Goal: Complete application form: Complete application form

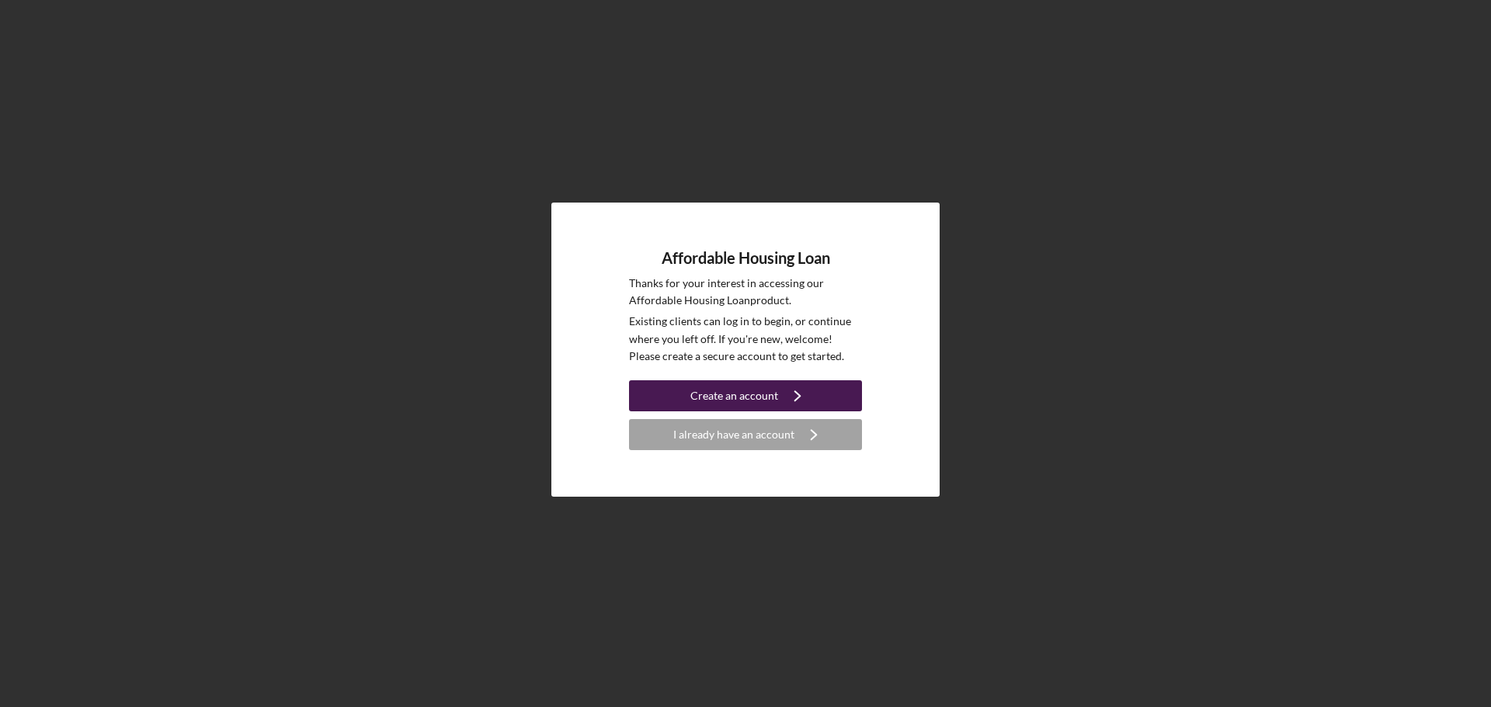
click at [752, 387] on div "Create an account" at bounding box center [734, 395] width 88 height 31
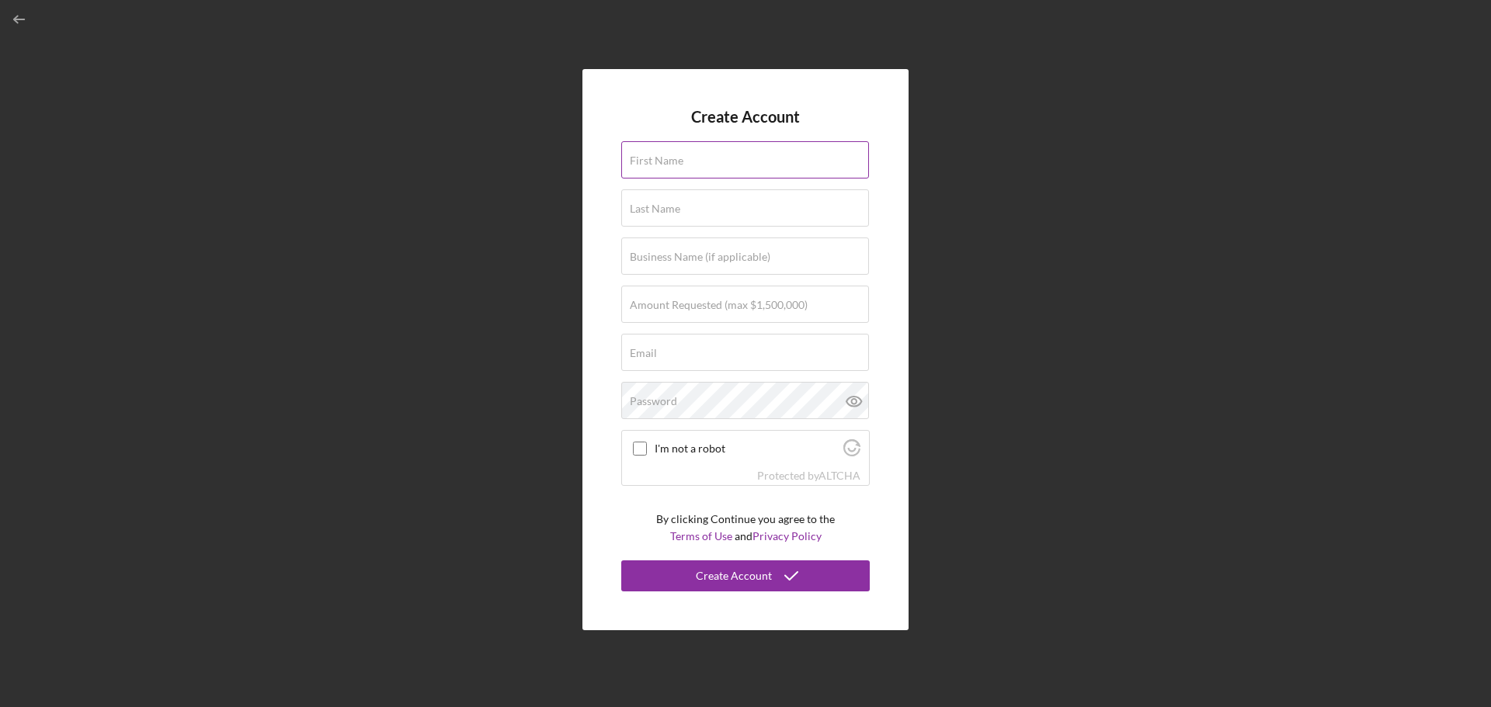
click at [700, 167] on input "First Name" at bounding box center [745, 159] width 248 height 37
type input "[PERSON_NAME]"
type input "[PERSON_NAME] Company Inc."
type input "[PERSON_NAME][EMAIL_ADDRESS][DOMAIN_NAME]"
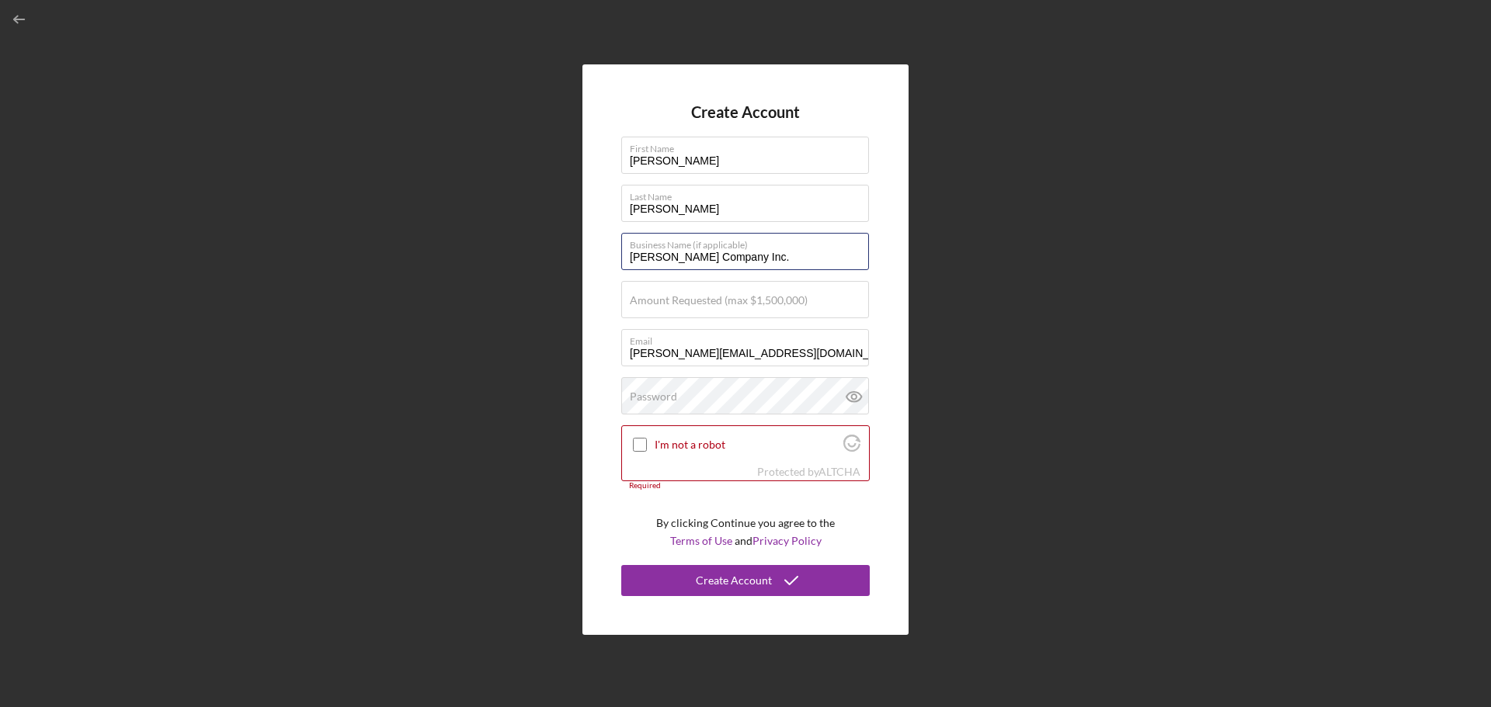
drag, startPoint x: 769, startPoint y: 260, endPoint x: 533, endPoint y: 251, distance: 235.4
click at [533, 251] on div "Create Account First Name [PERSON_NAME] Last Name [PERSON_NAME] Business Name (…" at bounding box center [745, 350] width 1475 height 700
click at [801, 305] on label "Amount Requested (max $1,500,000)" at bounding box center [719, 300] width 178 height 12
click at [801, 305] on input "Amount Requested (max $1,500,000)" at bounding box center [745, 299] width 248 height 37
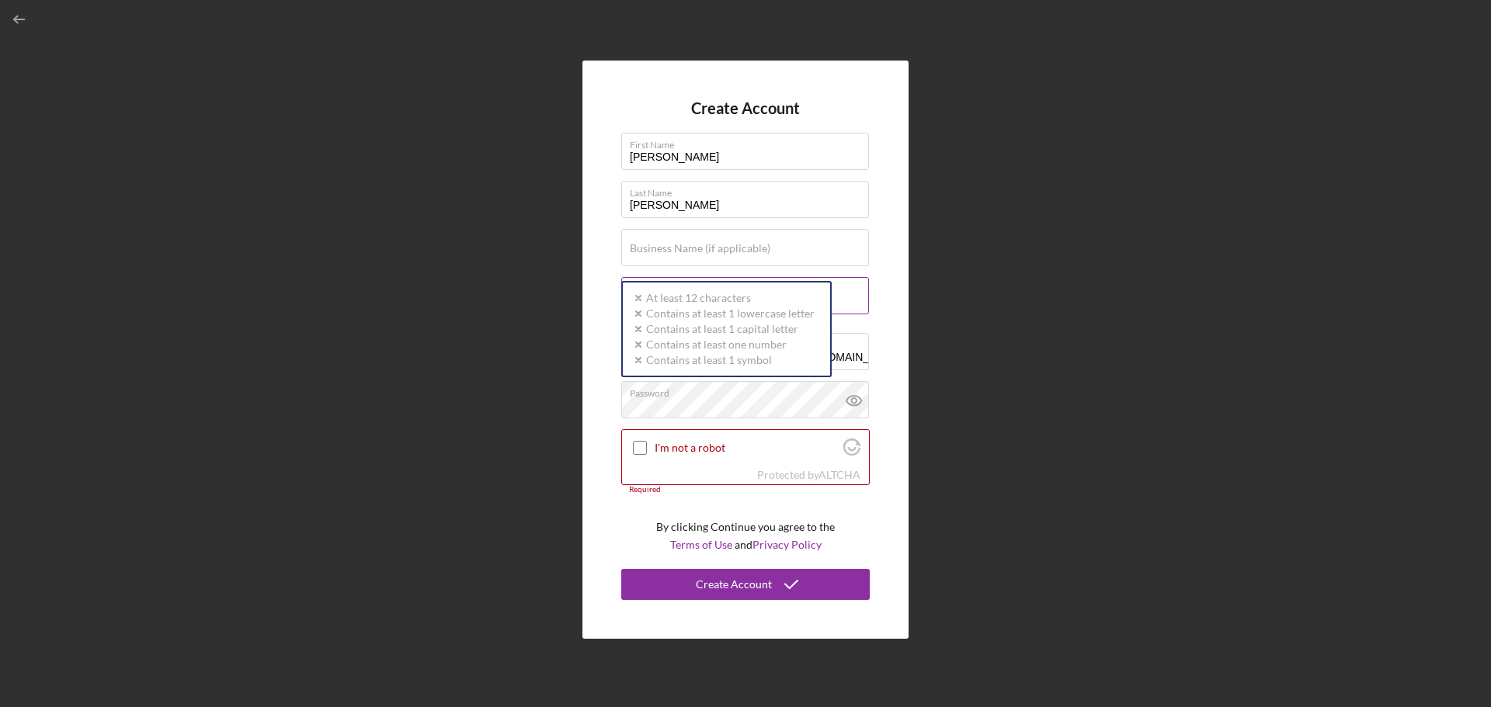
click at [860, 309] on input "Amount Requested (max $1,500,000)" at bounding box center [745, 295] width 248 height 37
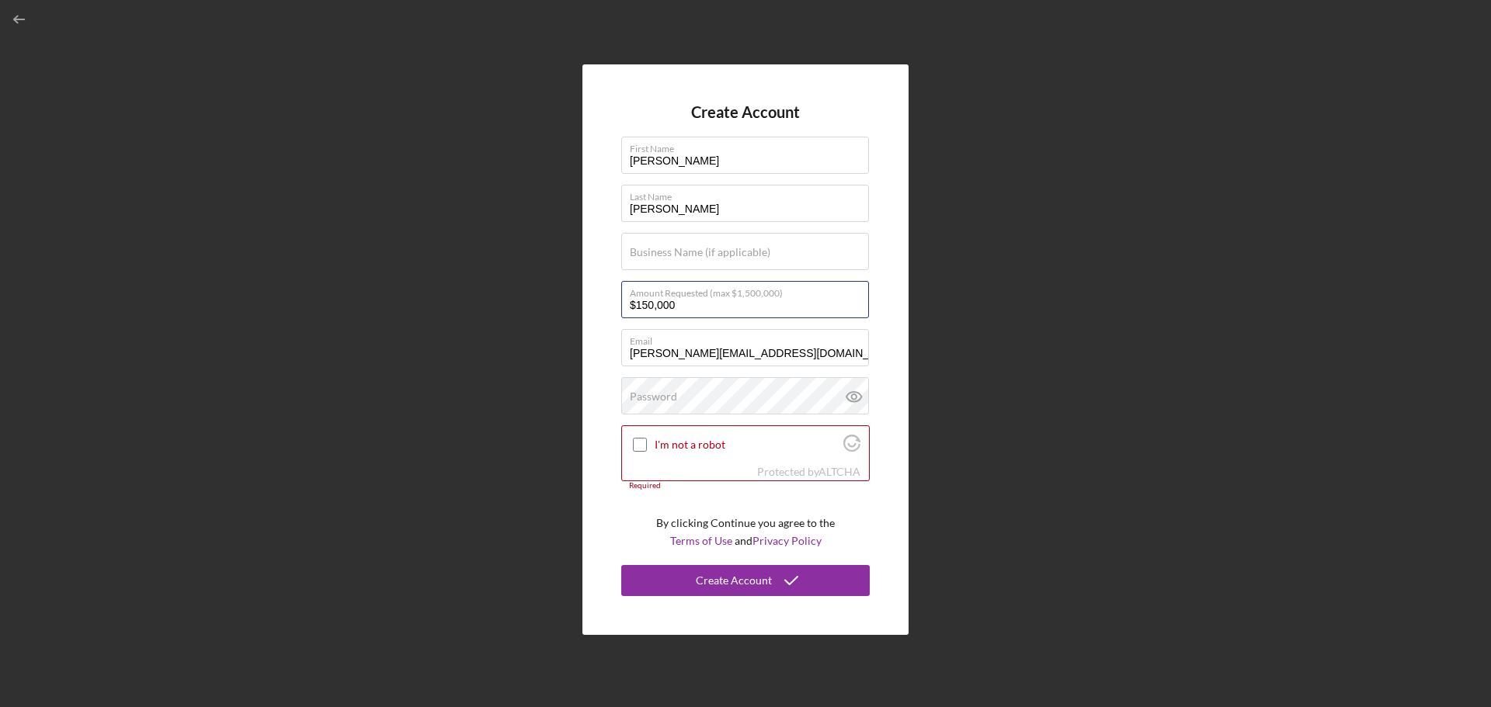
type input "$150,000"
click at [849, 398] on icon at bounding box center [854, 396] width 39 height 39
click at [636, 446] on input "I'm not a robot" at bounding box center [640, 445] width 14 height 14
checkbox input "true"
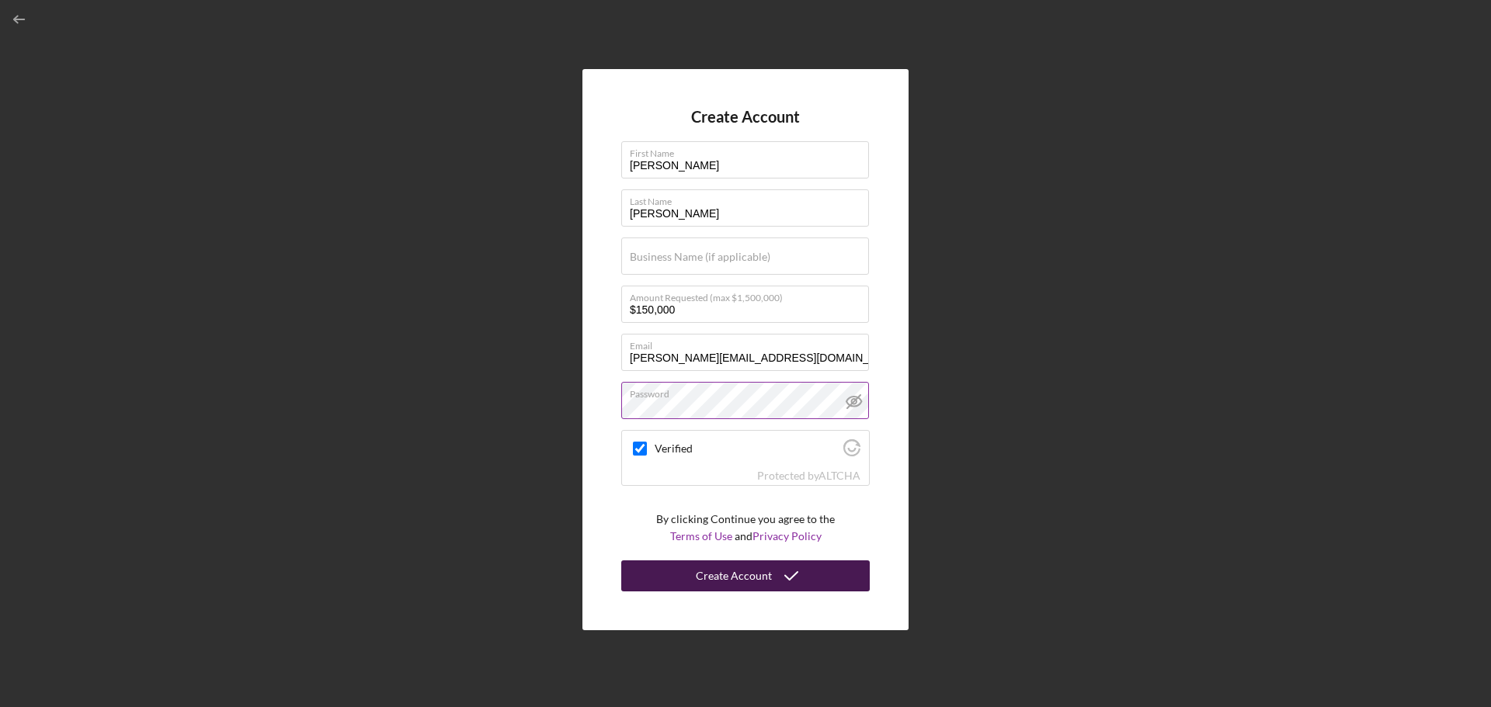
click at [772, 578] on icon "submit" at bounding box center [791, 576] width 39 height 39
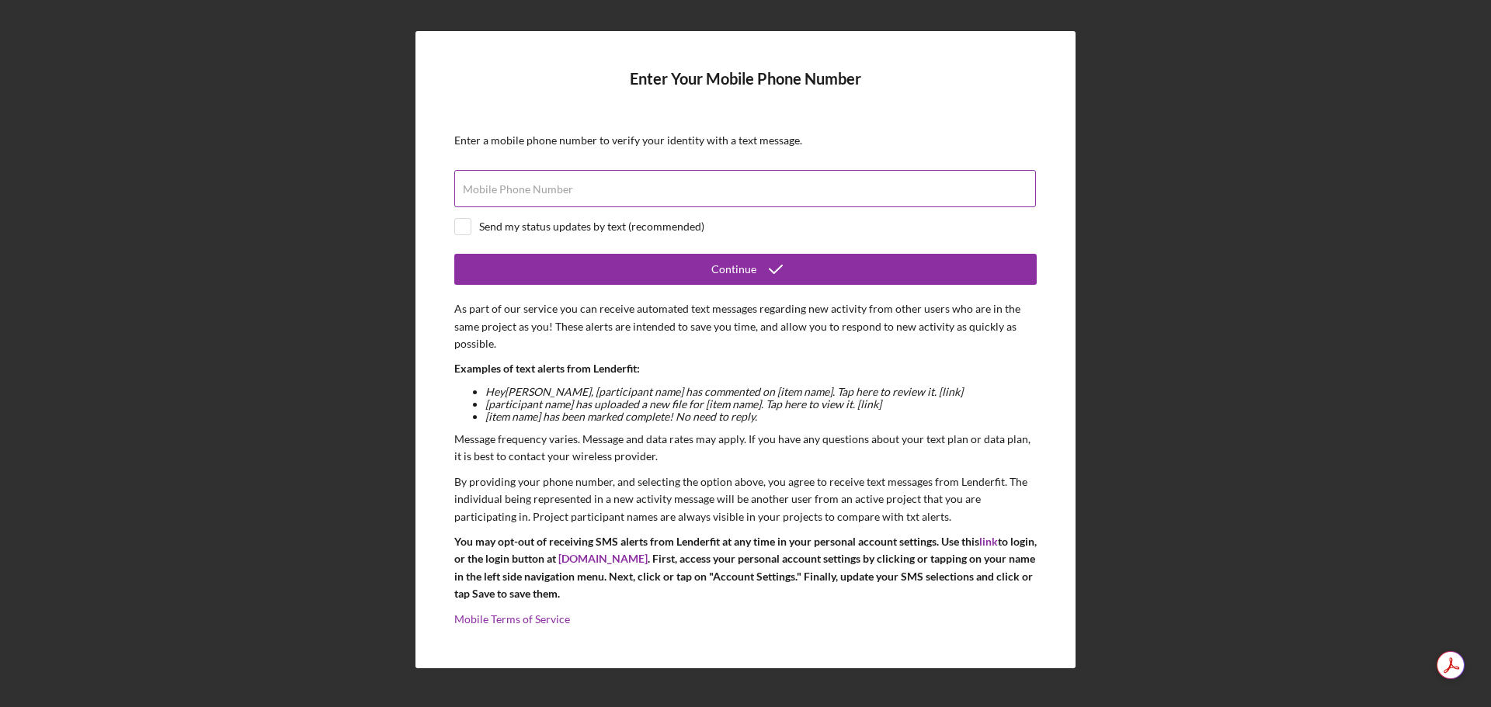
click at [526, 186] on label "Mobile Phone Number" at bounding box center [518, 189] width 110 height 12
click at [526, 186] on input "Mobile Phone Number" at bounding box center [745, 188] width 582 height 37
type input "[PHONE_NUMBER]"
click at [466, 228] on input "checkbox" at bounding box center [463, 227] width 16 height 16
checkbox input "true"
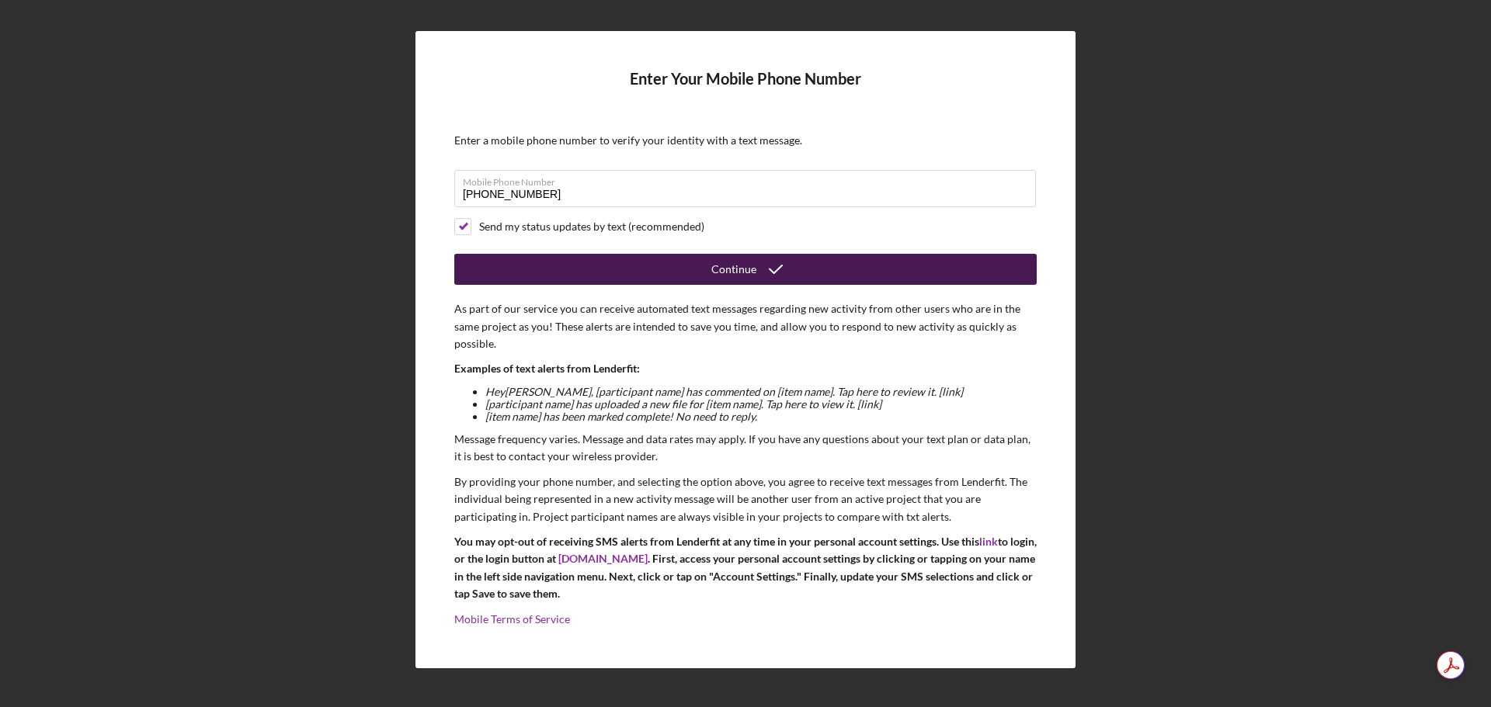
click at [759, 273] on icon "submit" at bounding box center [775, 269] width 39 height 39
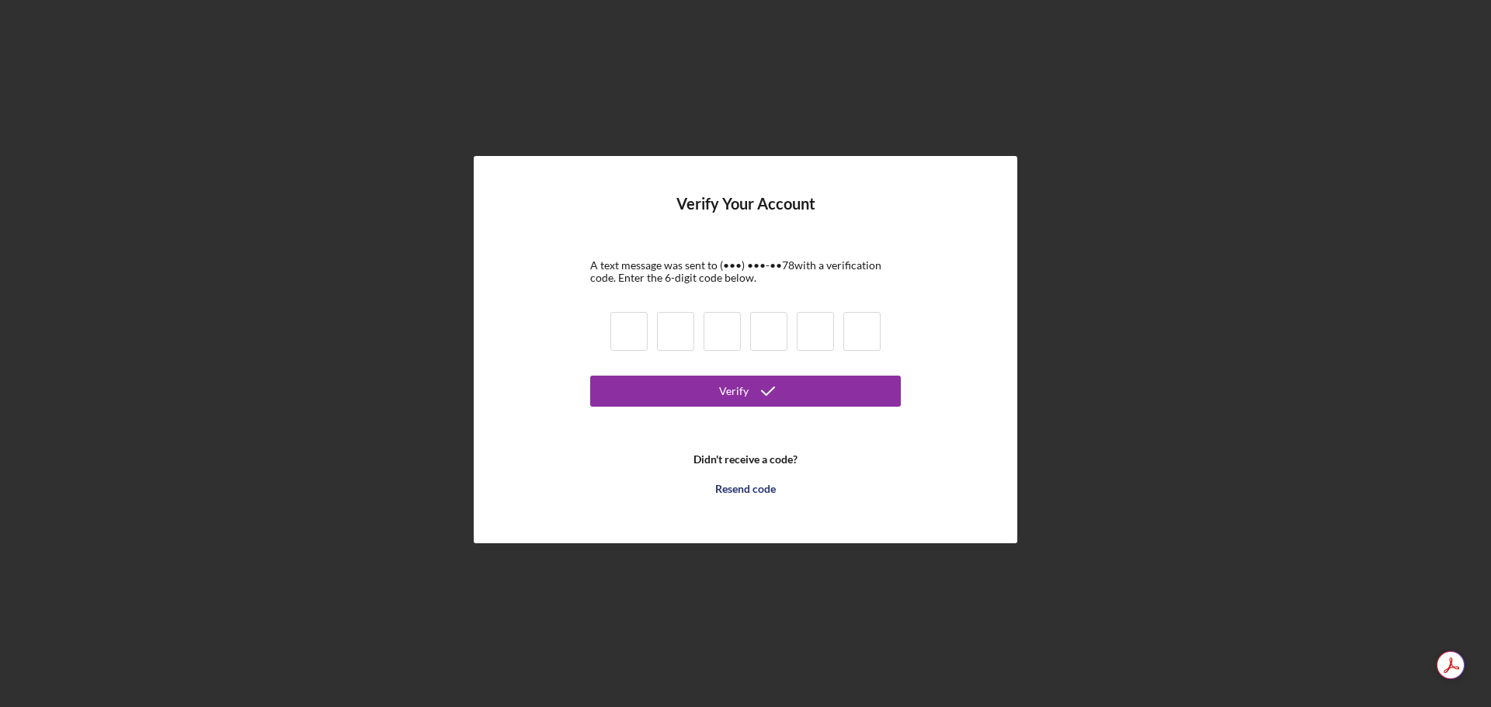
click at [623, 344] on input at bounding box center [628, 331] width 37 height 39
type input "6"
type input "3"
type input "8"
type input "0"
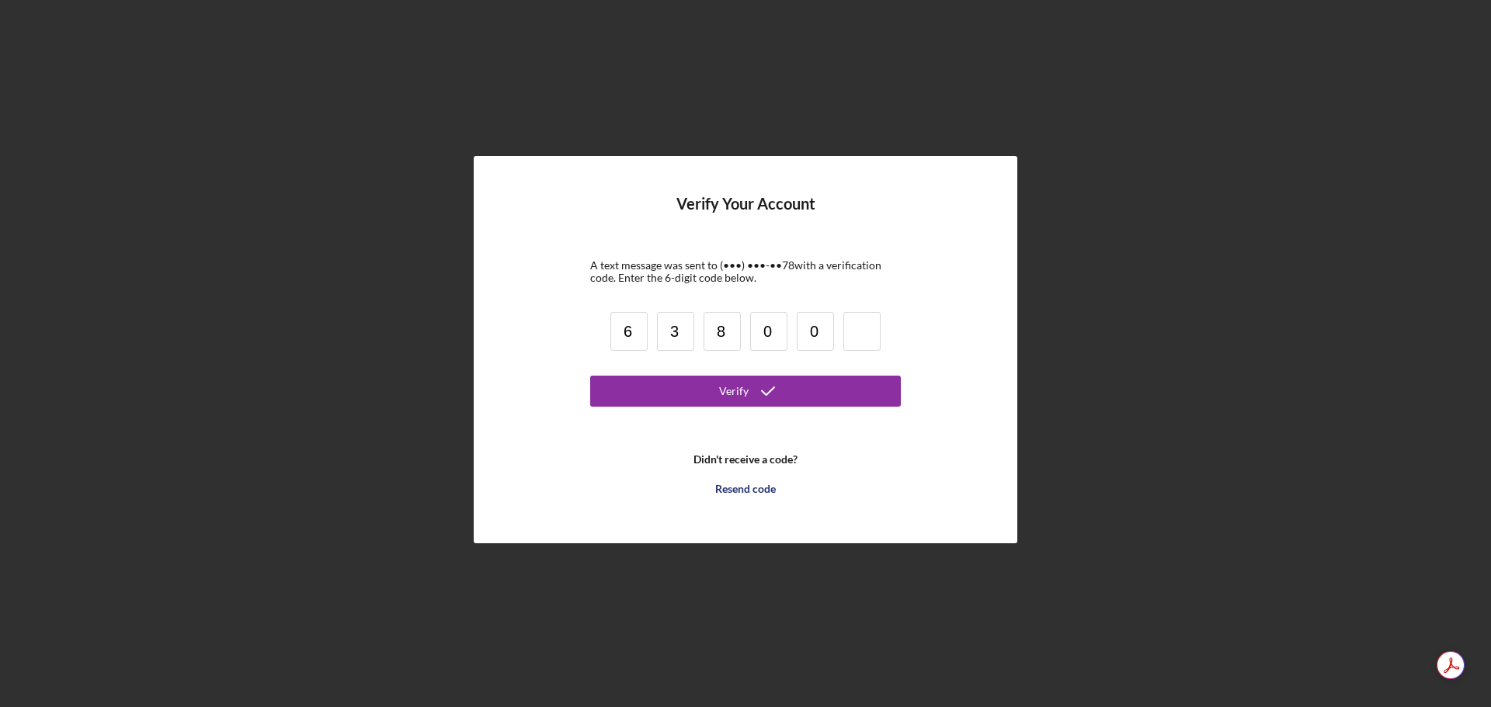
type input "0"
type input "6"
click at [713, 396] on button "Verify" at bounding box center [745, 391] width 311 height 31
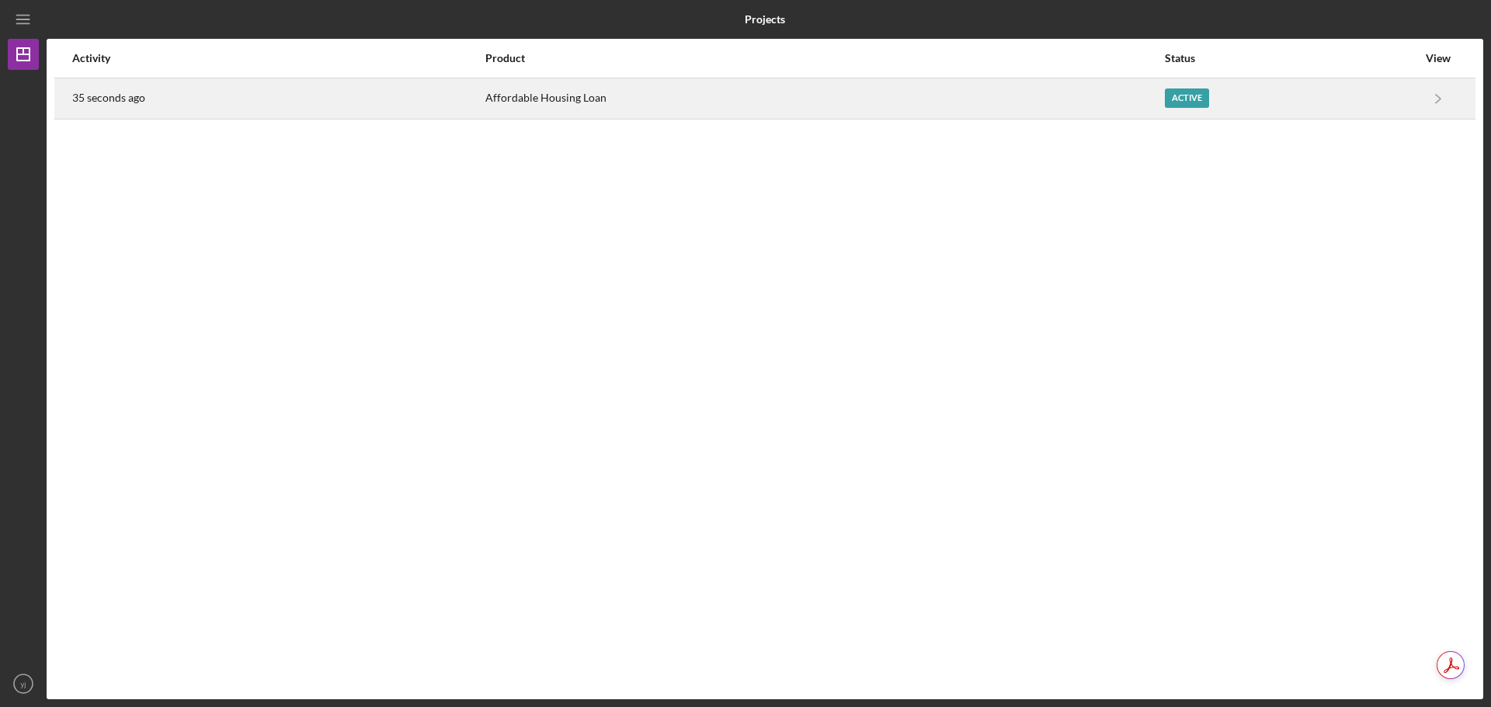
click at [548, 106] on div "Affordable Housing Loan" at bounding box center [824, 98] width 678 height 39
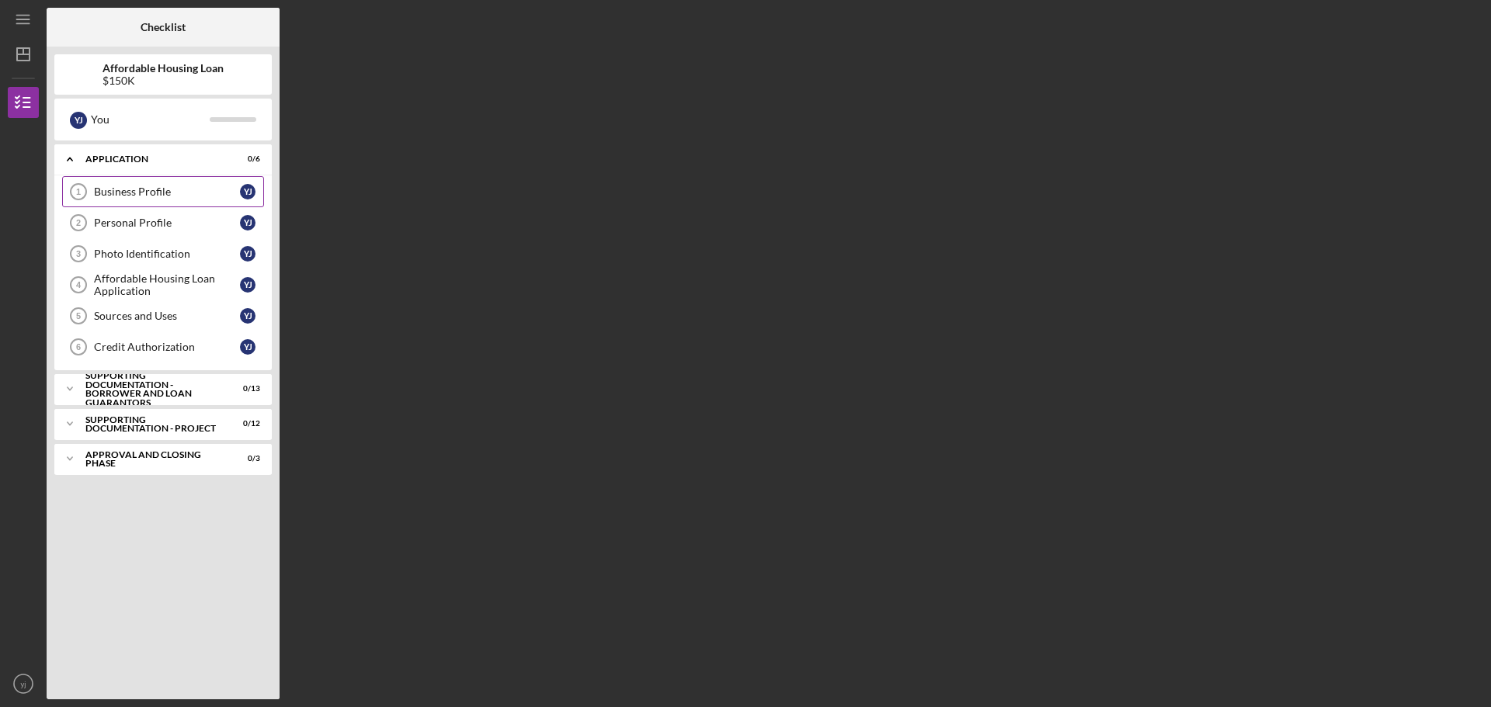
click at [108, 186] on div "Business Profile" at bounding box center [167, 192] width 146 height 12
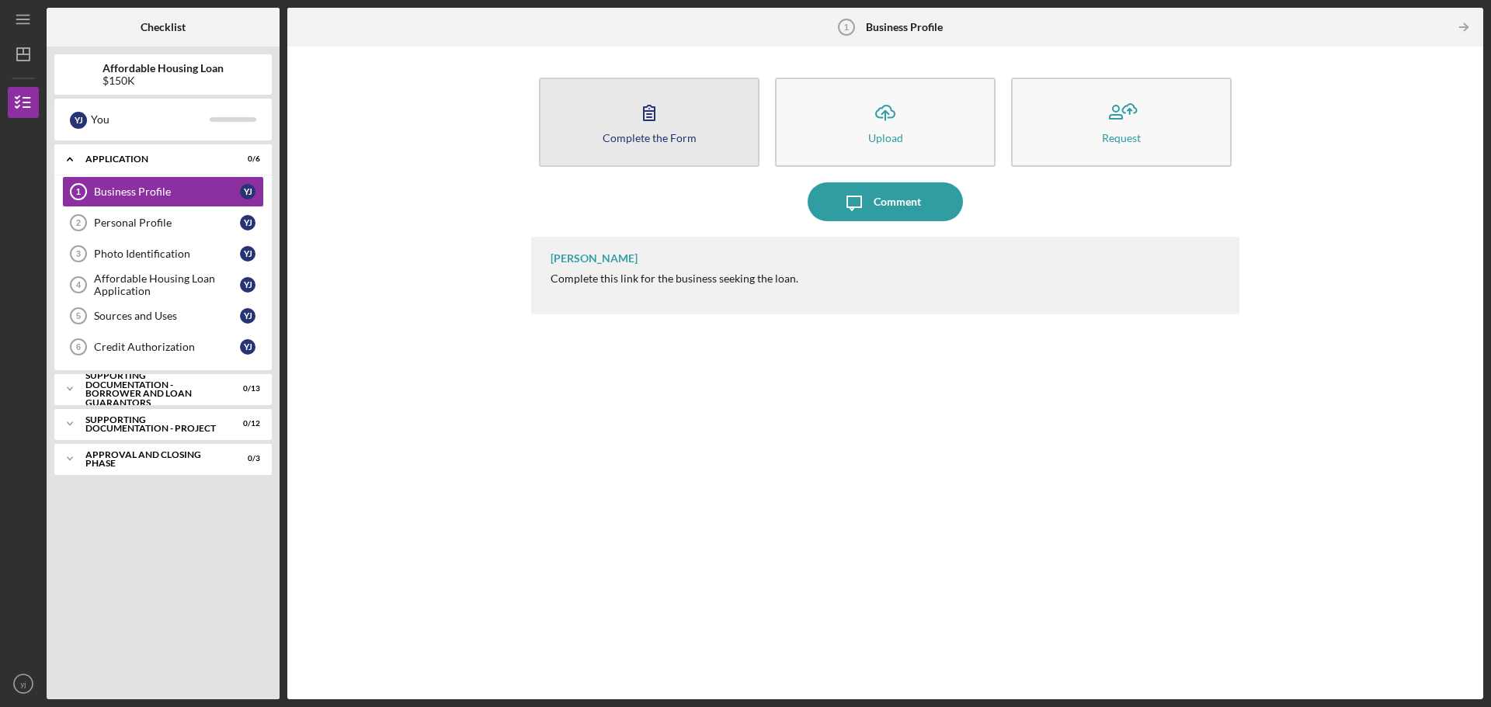
click at [631, 123] on icon "button" at bounding box center [649, 112] width 39 height 39
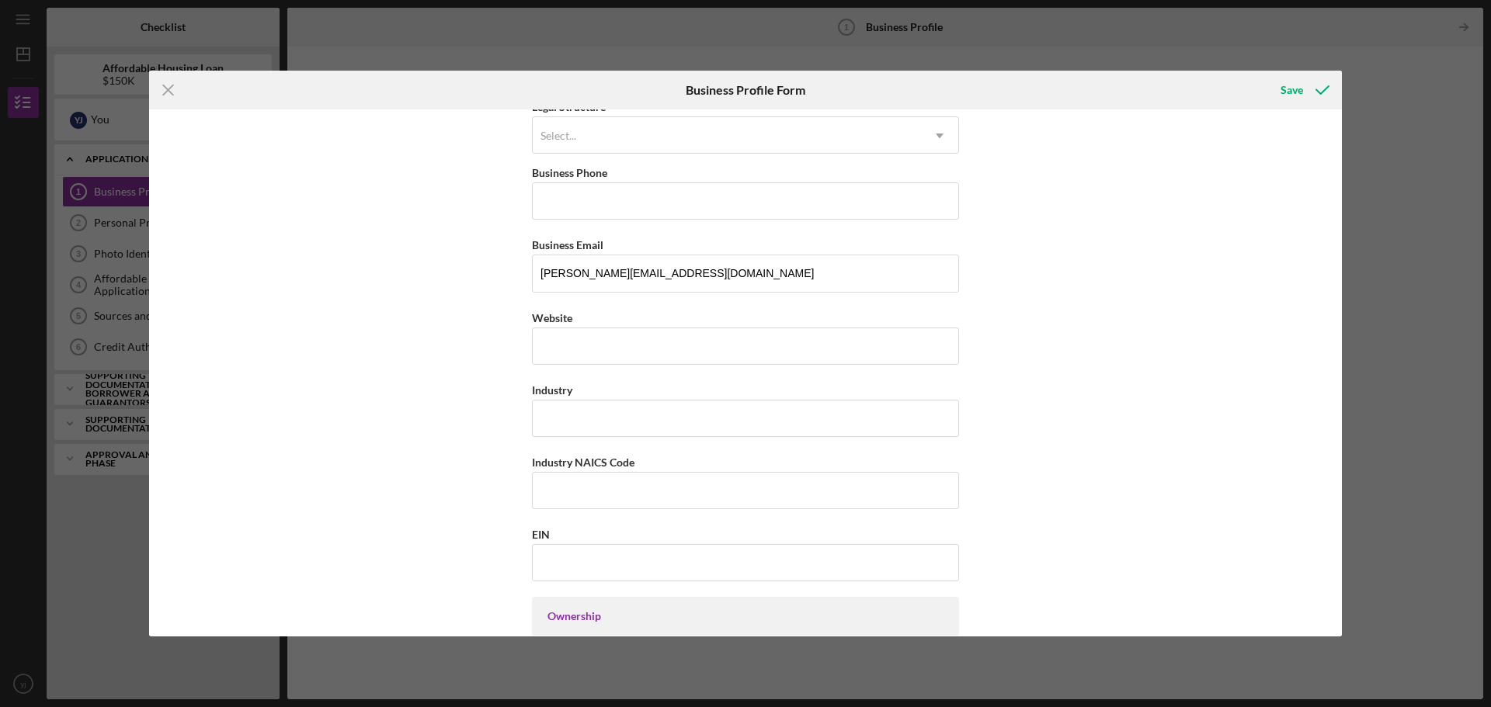
scroll to position [233, 0]
click at [1428, 268] on div "Icon/Menu Close Business Profile Form Save Business Name N/A DBA Business Start…" at bounding box center [745, 353] width 1491 height 707
click at [182, 89] on icon "Icon/Menu Close" at bounding box center [168, 90] width 39 height 39
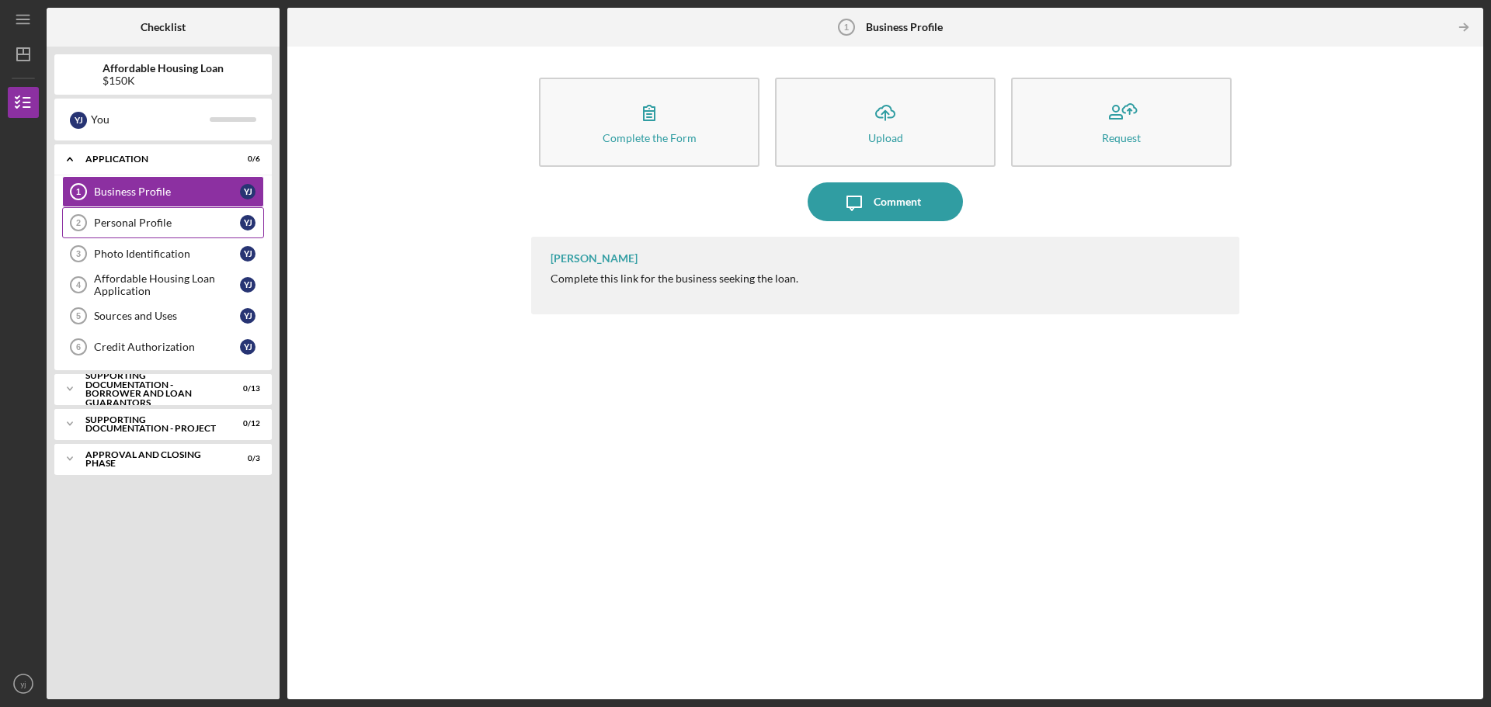
click at [158, 227] on div "Personal Profile" at bounding box center [167, 223] width 146 height 12
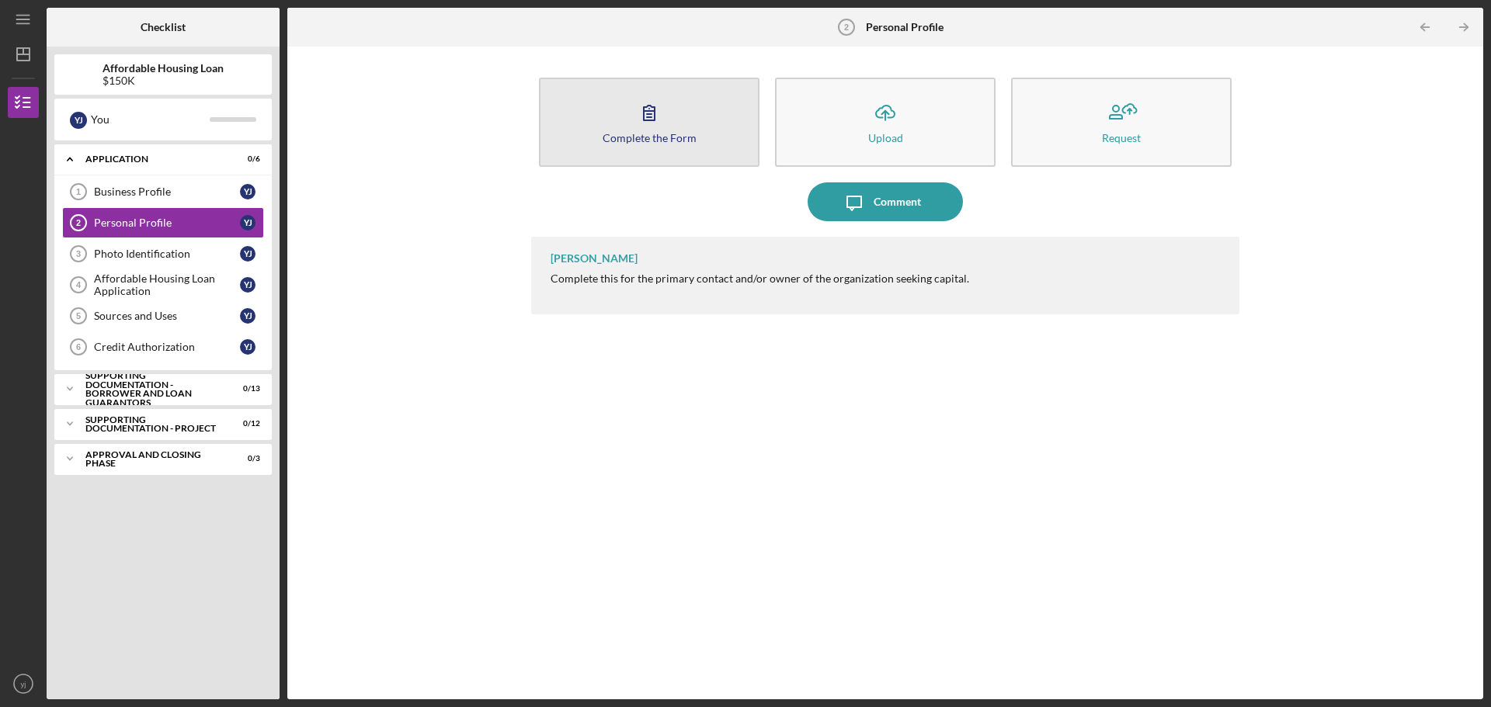
click at [643, 117] on icon "button" at bounding box center [649, 112] width 39 height 39
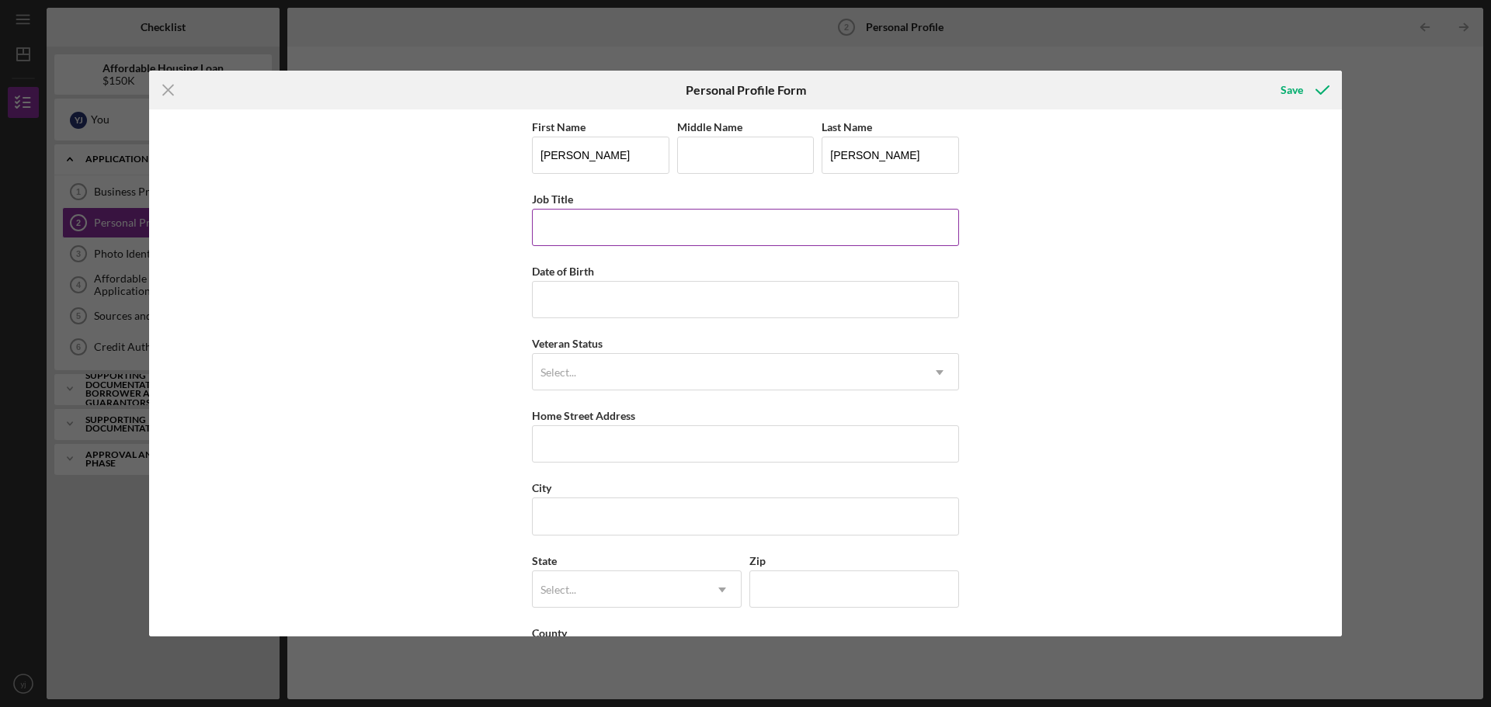
click at [628, 236] on input "Job Title" at bounding box center [745, 227] width 427 height 37
type input "Administration"
type input "[DATE]"
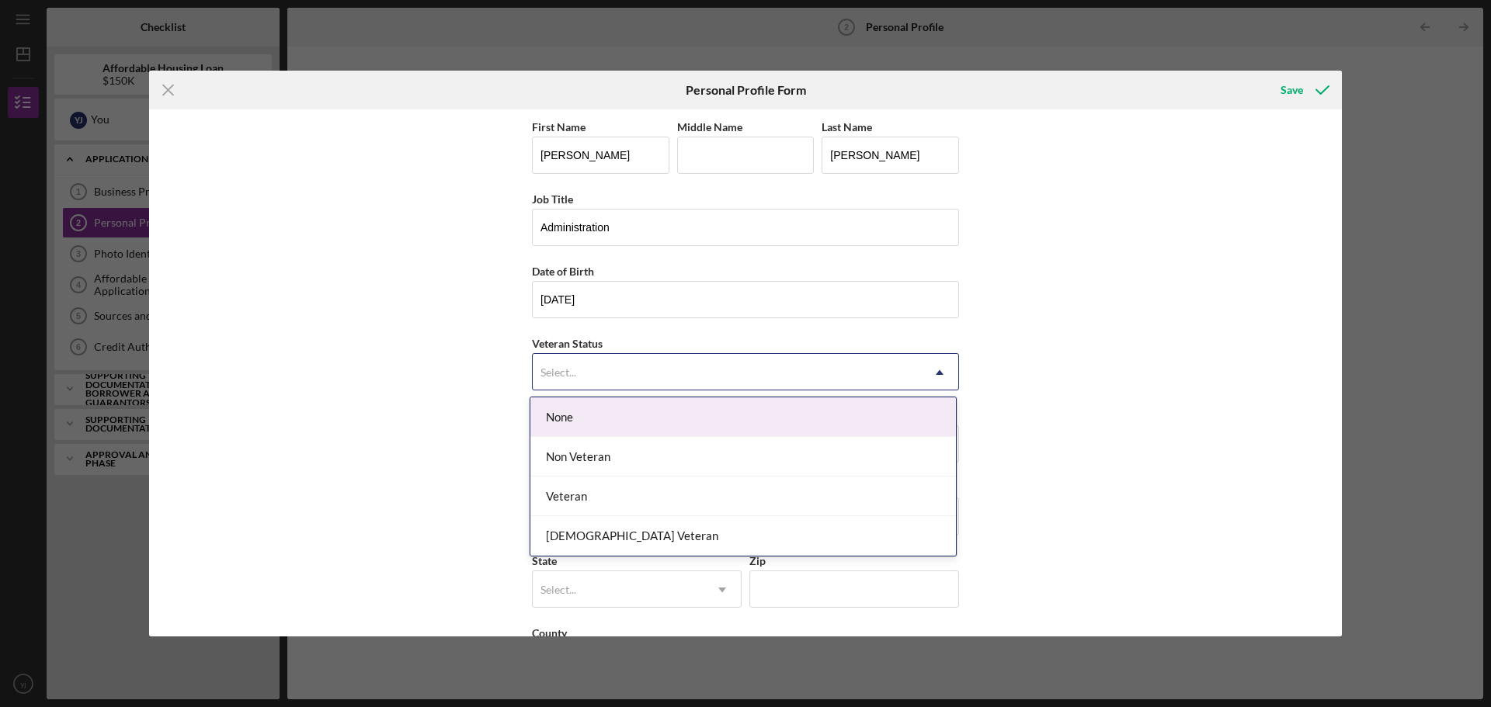
click at [672, 385] on div "Select..." at bounding box center [727, 373] width 388 height 36
click at [649, 419] on div "None" at bounding box center [742, 418] width 425 height 40
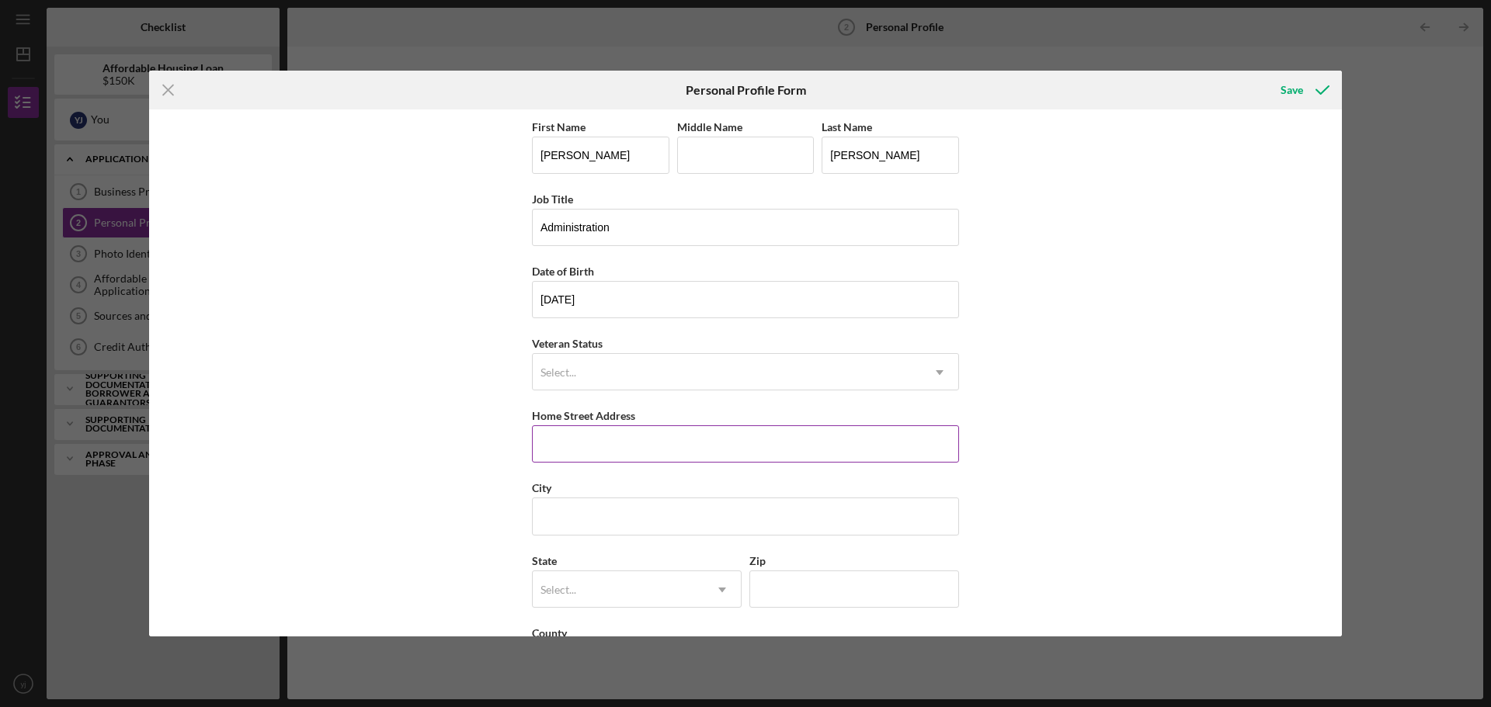
click at [638, 451] on input "Home Street Address" at bounding box center [745, 443] width 427 height 37
type input "[STREET_ADDRESS][PERSON_NAME]"
type input "greenville"
type input "29607"
type input "[US_STATE]"
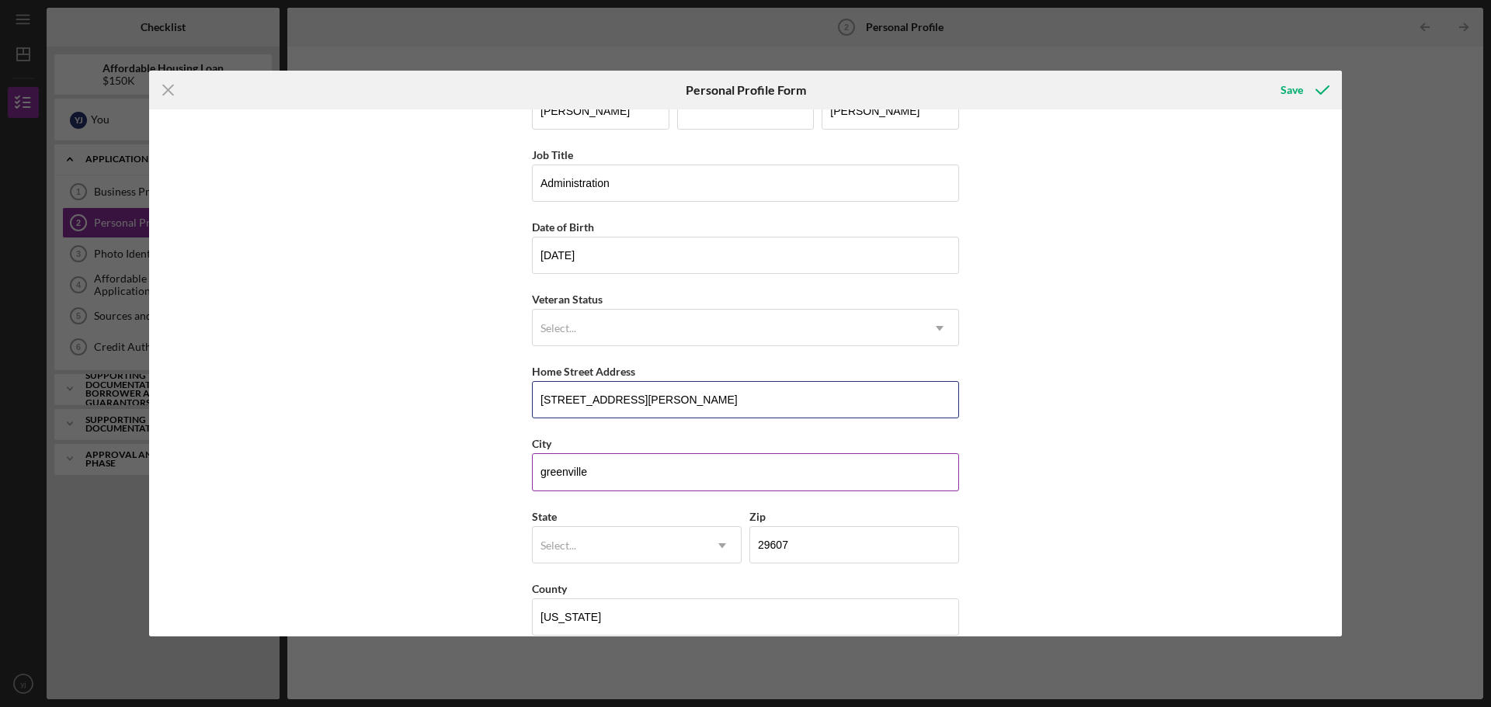
scroll to position [67, 0]
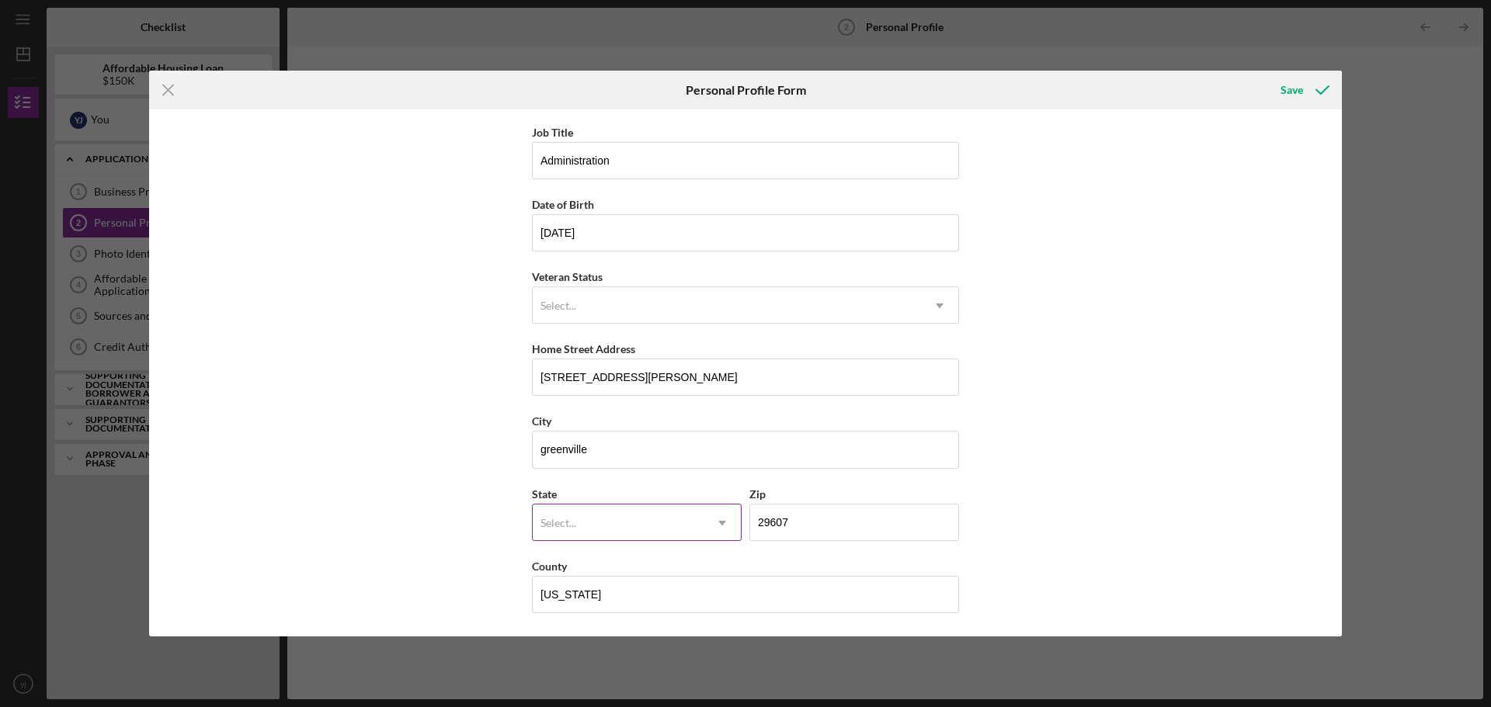
click at [668, 537] on div "Select..." at bounding box center [618, 523] width 171 height 36
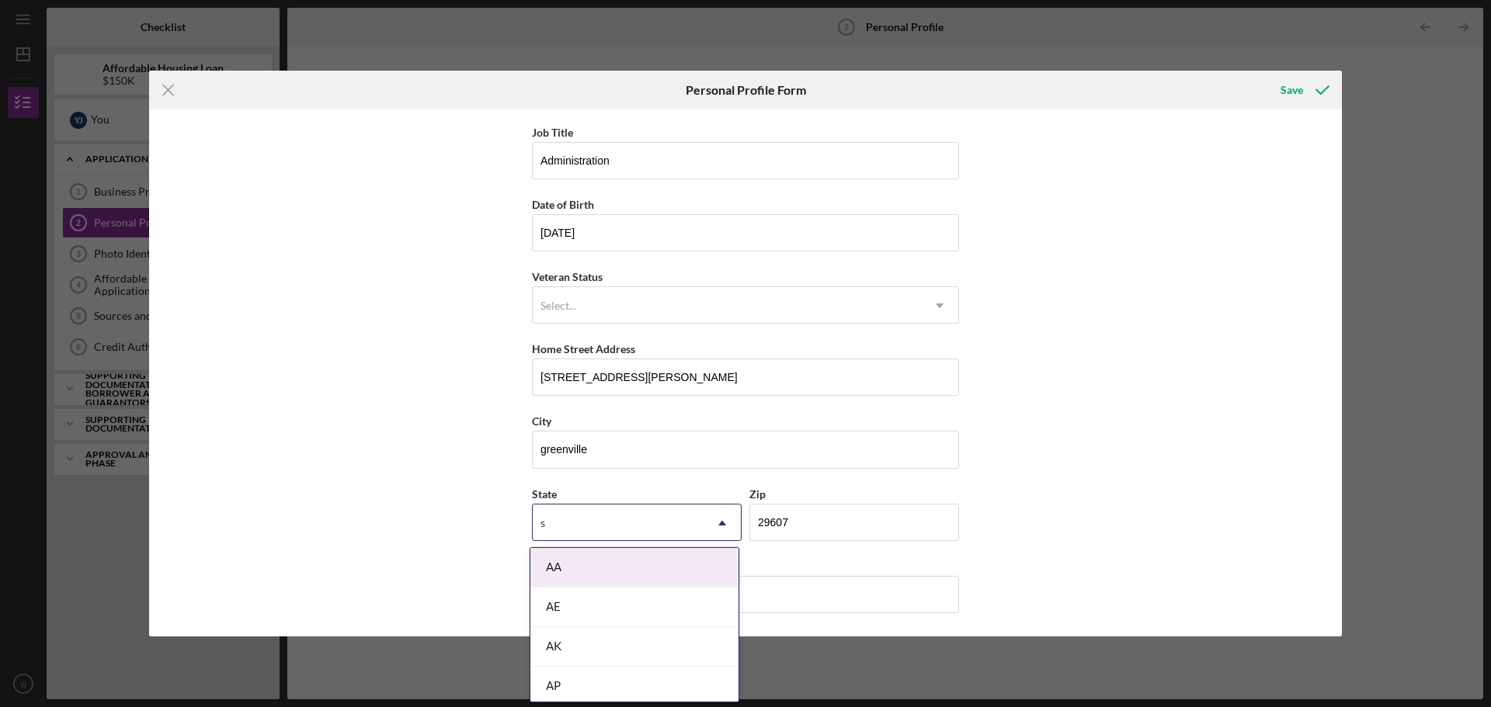
type input "sc"
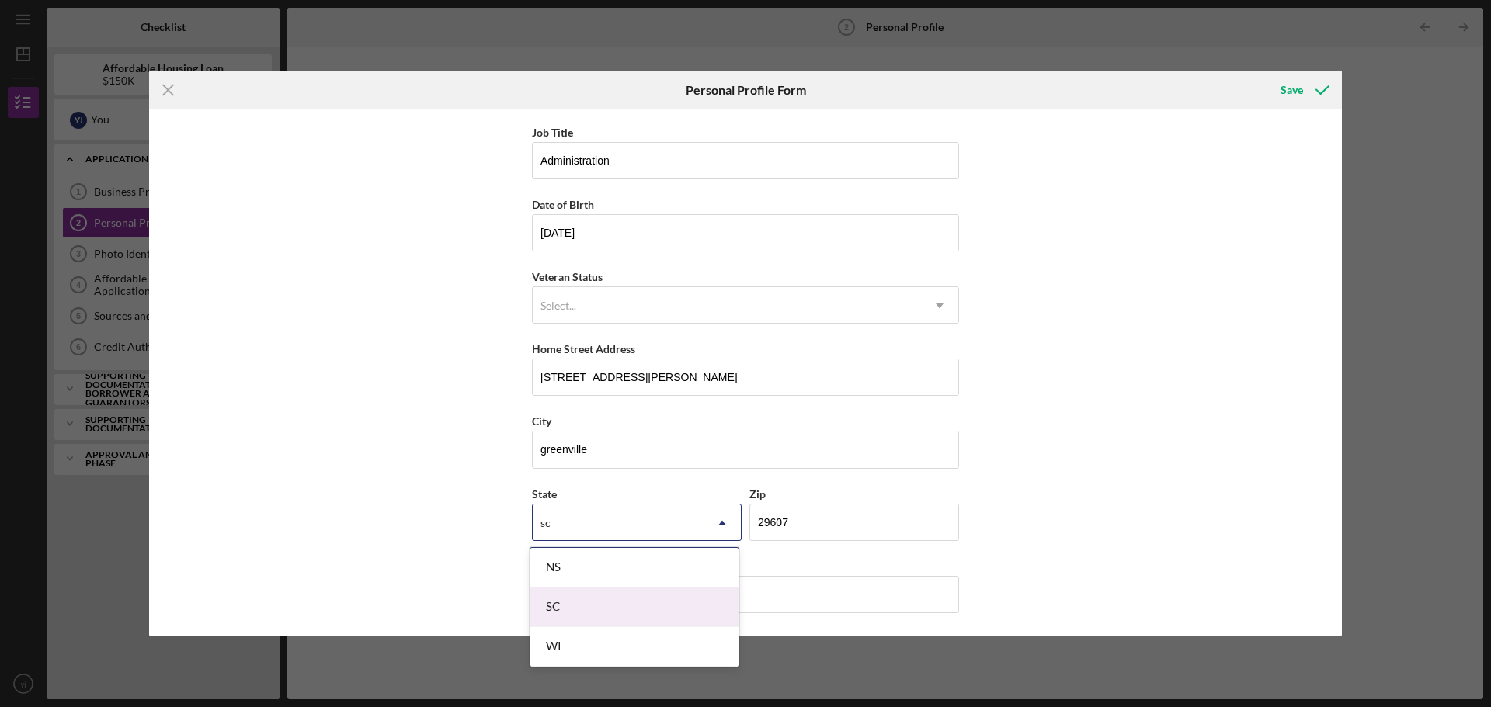
click at [620, 601] on div "SC" at bounding box center [634, 608] width 208 height 40
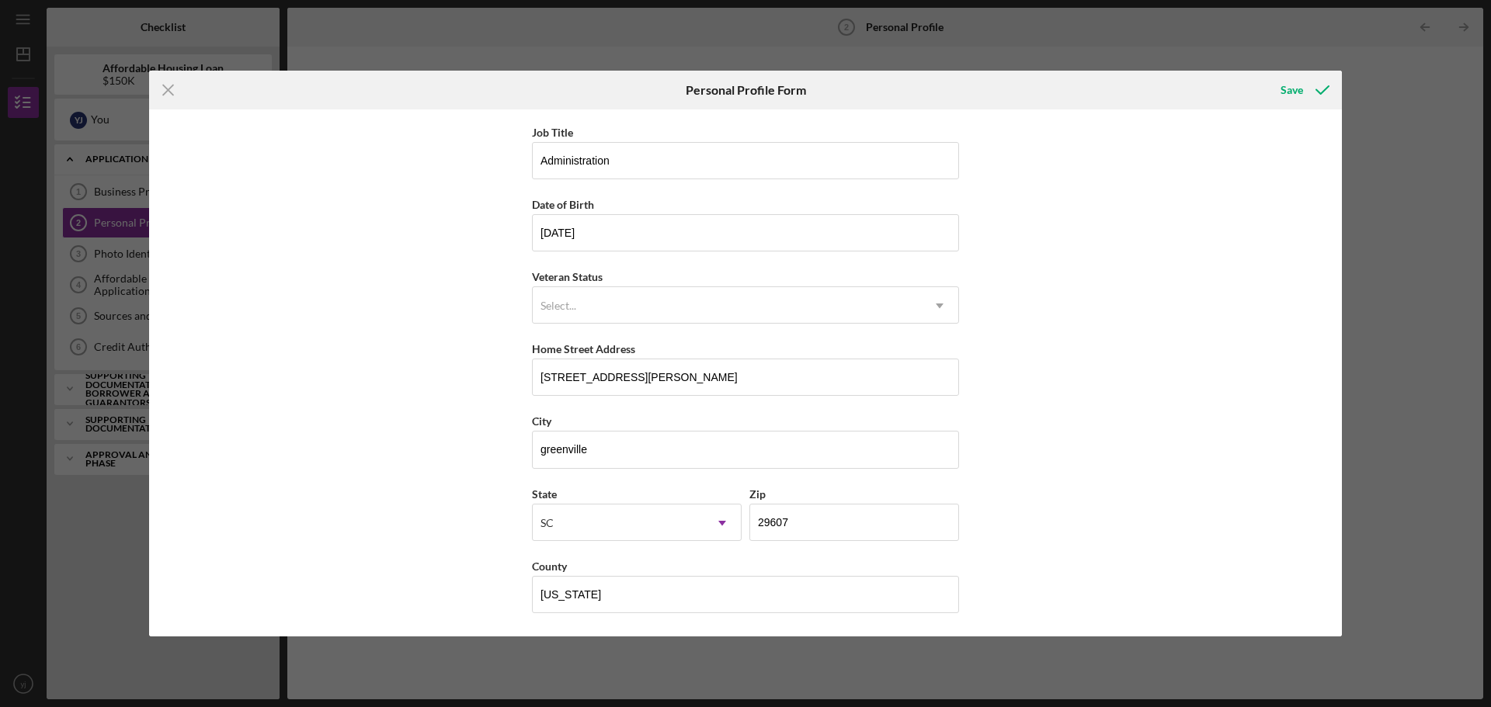
click at [1073, 450] on div "First Name [PERSON_NAME] Middle Name Last Name [PERSON_NAME] Title Administrati…" at bounding box center [745, 372] width 1193 height 527
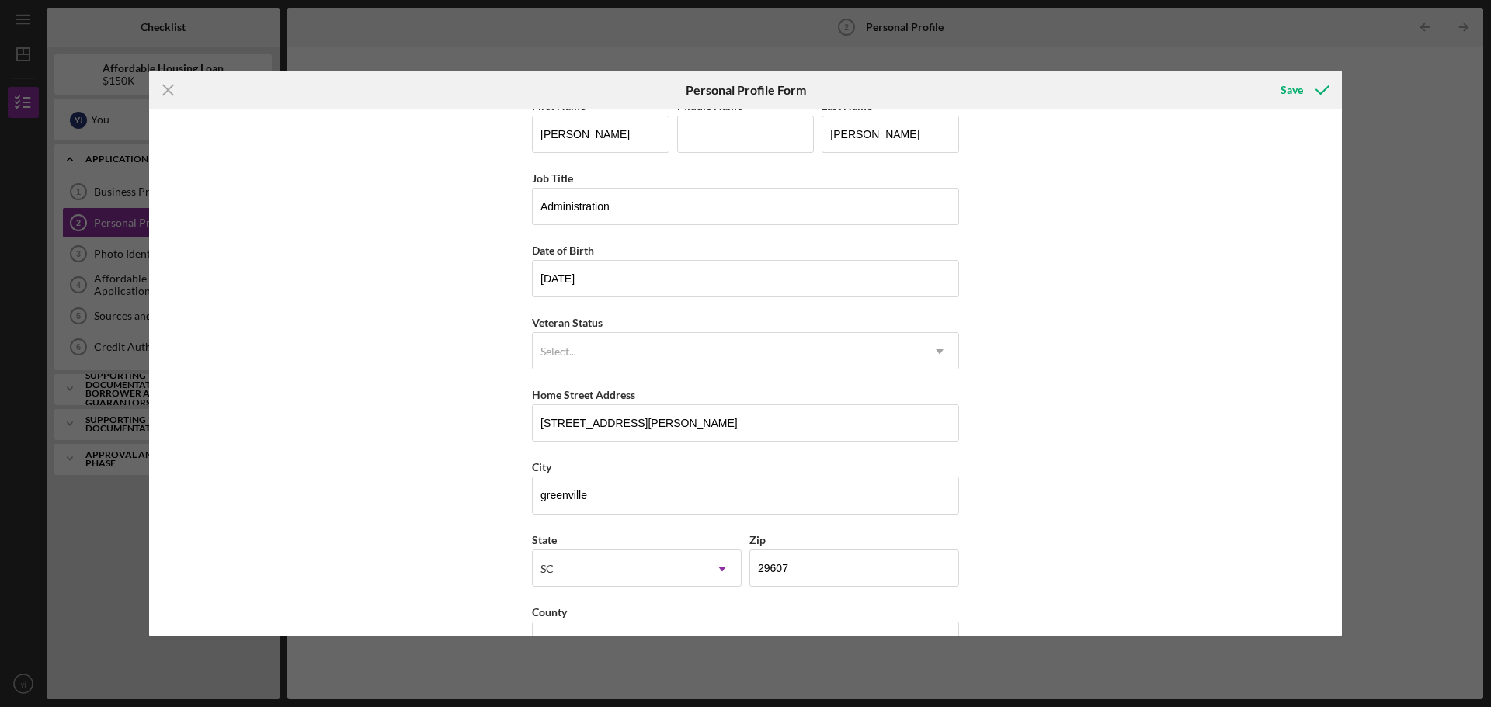
scroll to position [0, 0]
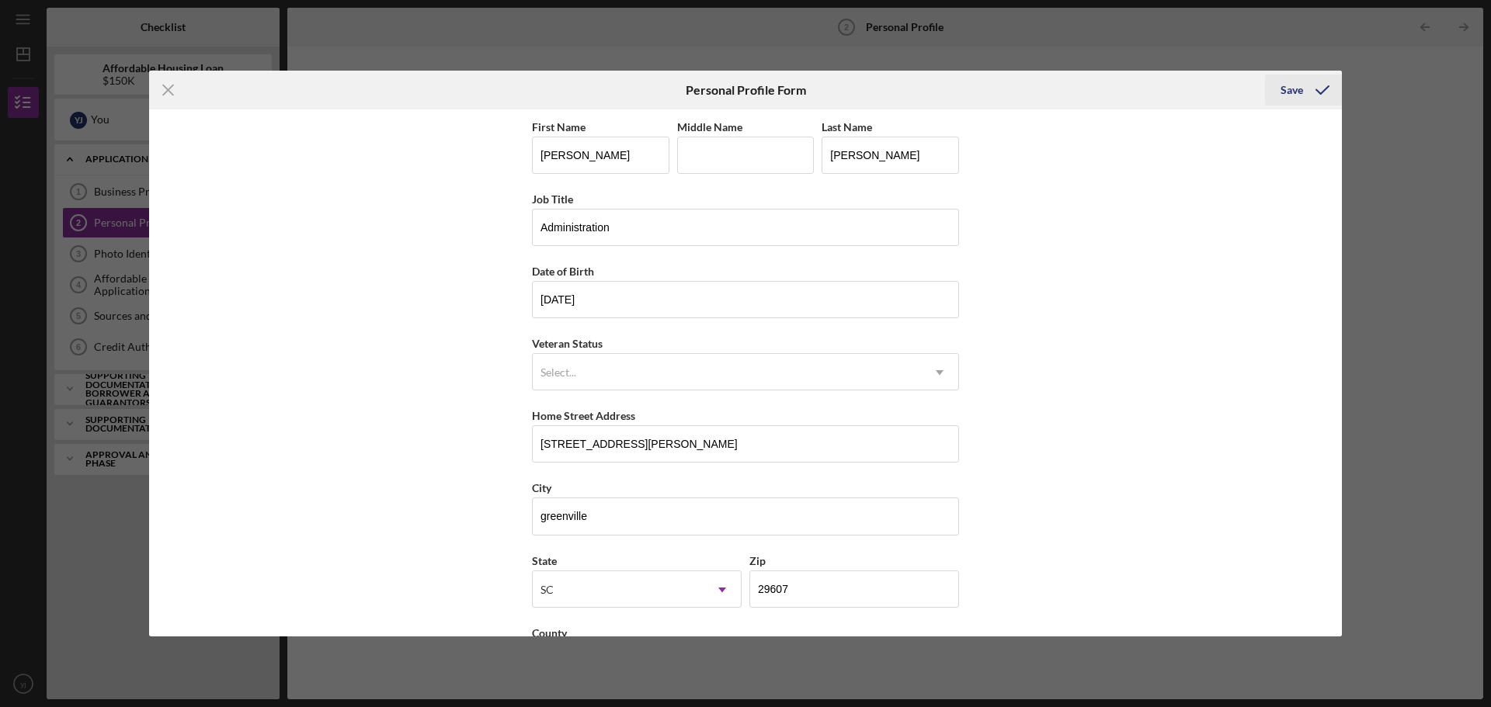
click at [1290, 97] on div "Save" at bounding box center [1291, 90] width 23 height 31
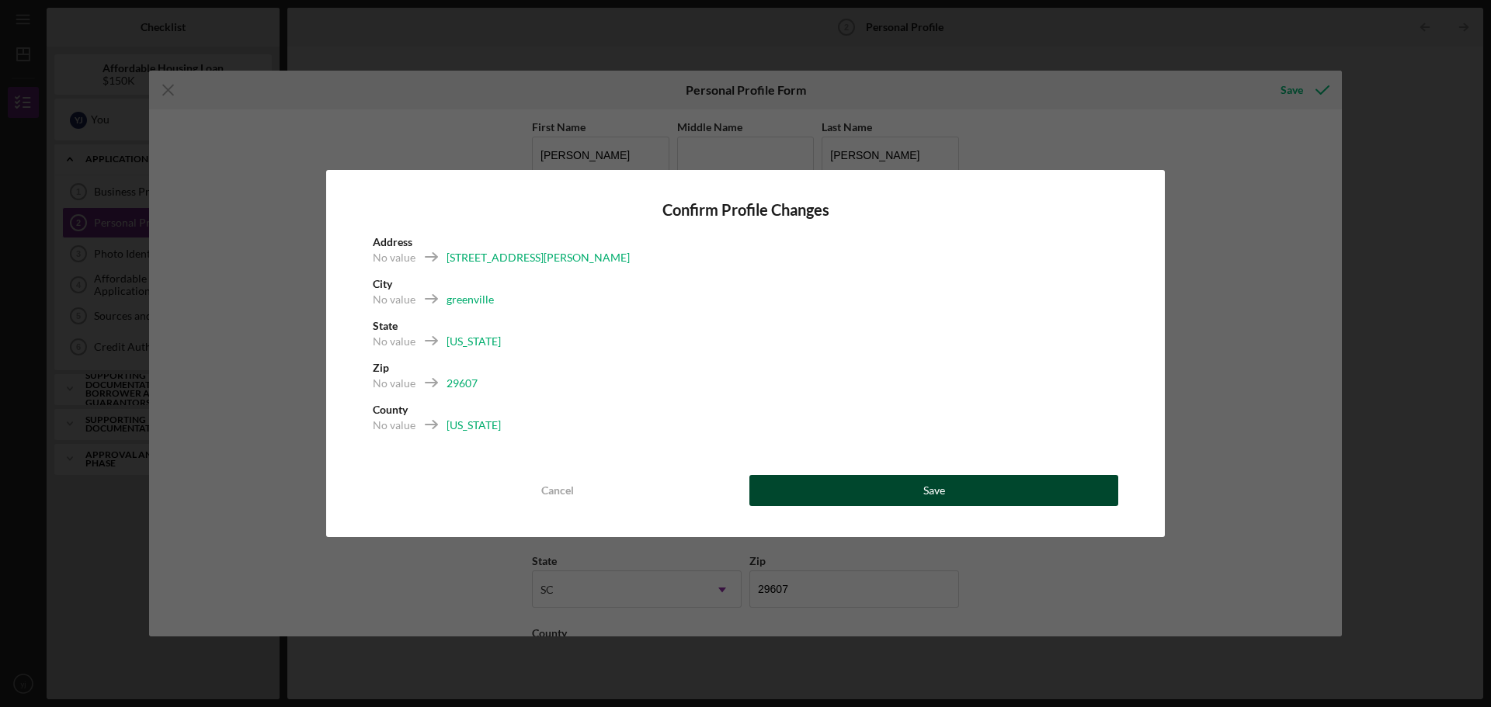
click at [867, 498] on button "Save" at bounding box center [933, 490] width 369 height 31
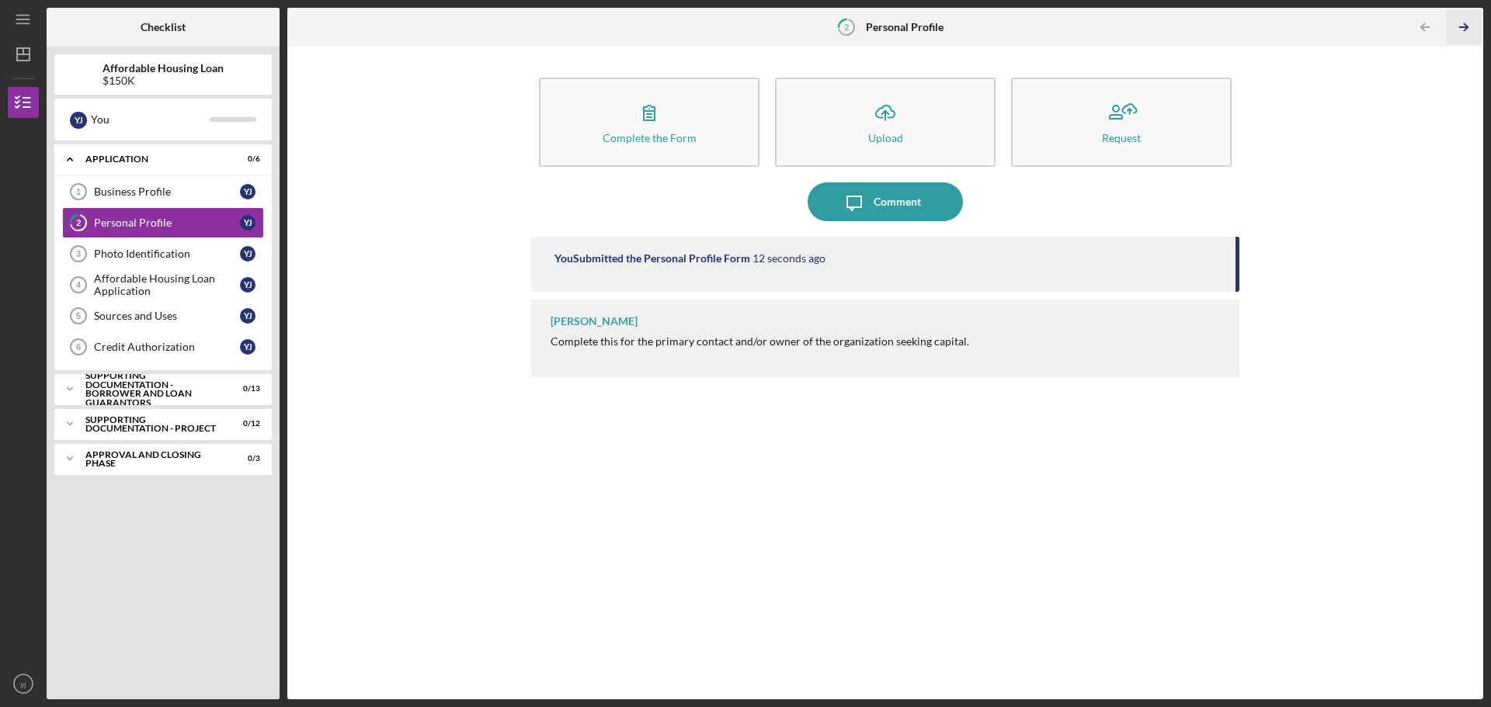
click at [1461, 32] on icon "Icon/Table Pagination Arrow" at bounding box center [1463, 27] width 35 height 35
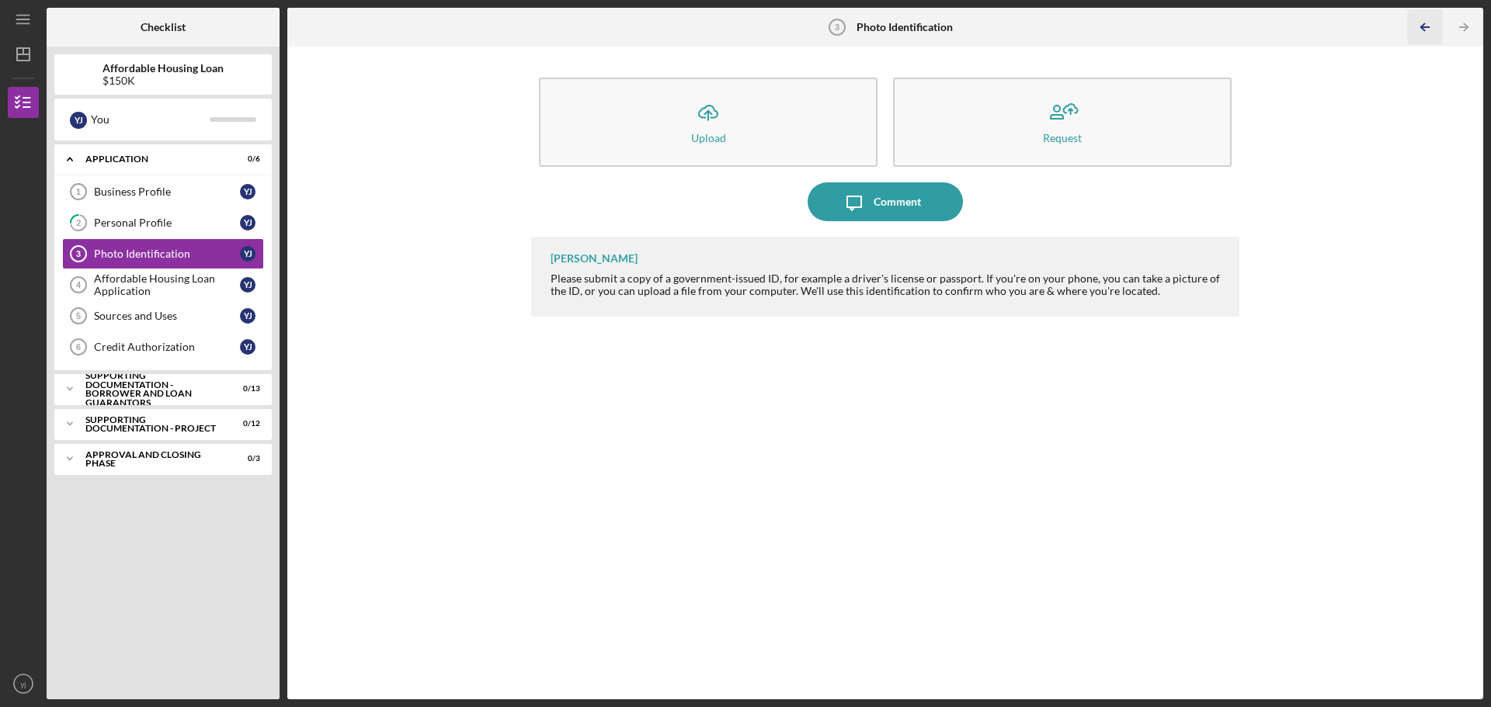
click at [1422, 34] on icon "Icon/Table Pagination Arrow" at bounding box center [1424, 27] width 35 height 35
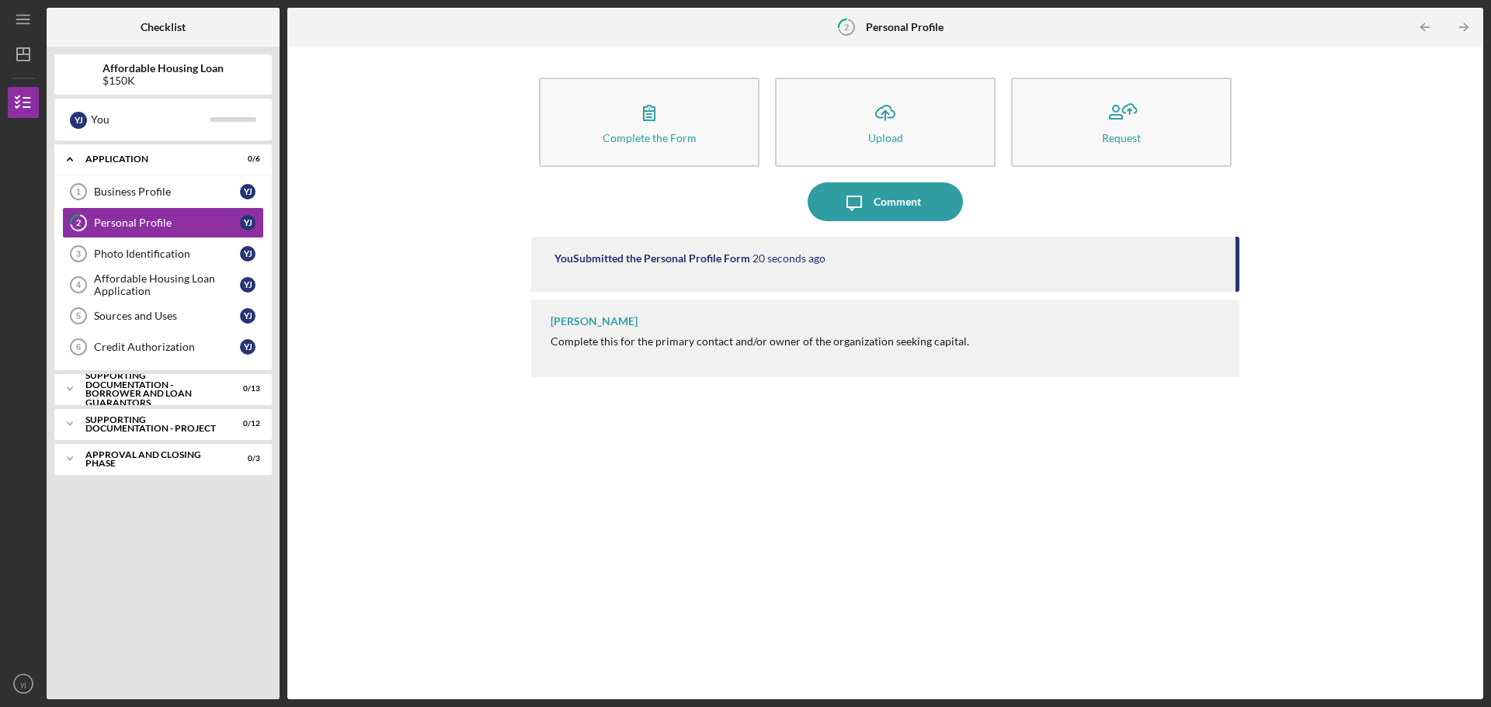
click at [616, 334] on div "[PERSON_NAME] Complete this for the primary contact and/or owner of the organiz…" at bounding box center [885, 339] width 708 height 78
click at [726, 359] on div "[PERSON_NAME] Complete this for the primary contact and/or owner of the organiz…" at bounding box center [885, 339] width 708 height 78
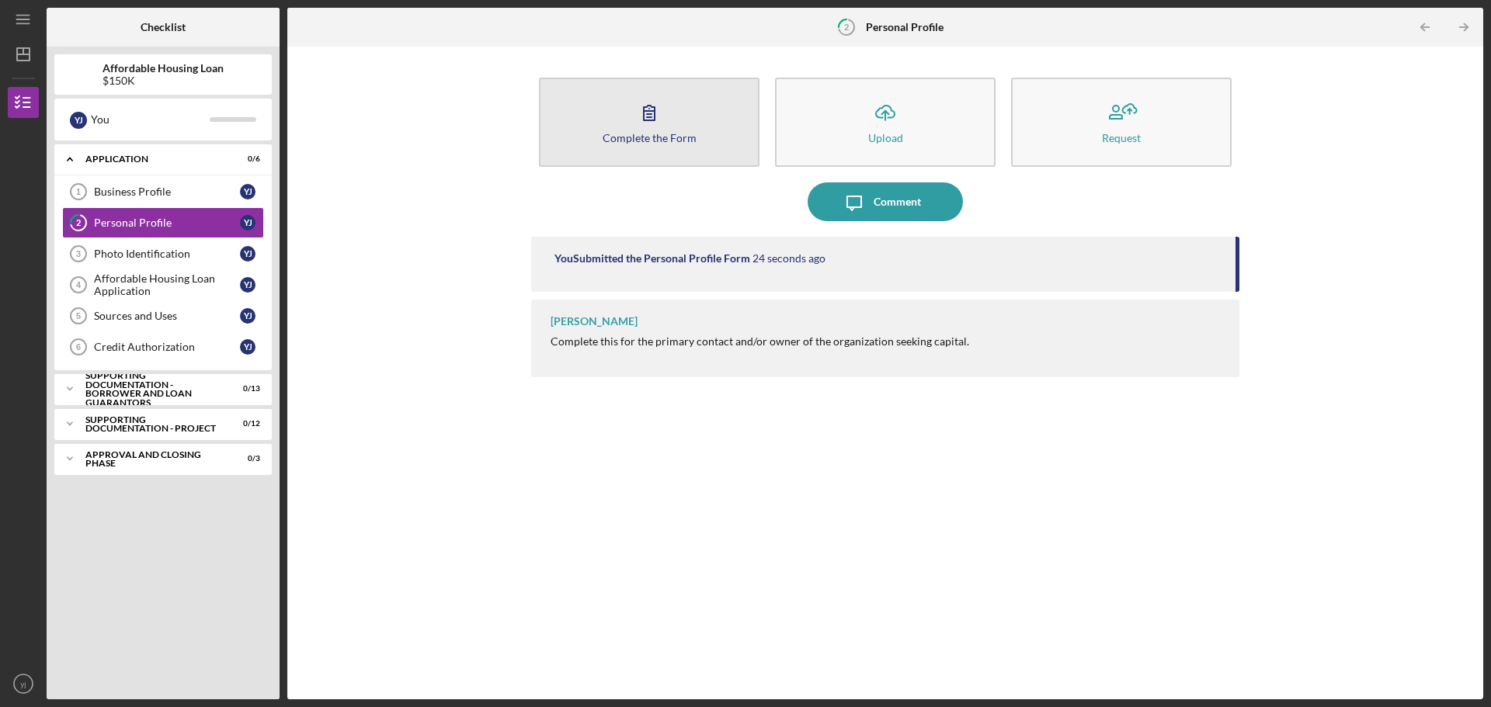
click at [654, 133] on div "Complete the Form" at bounding box center [650, 138] width 94 height 12
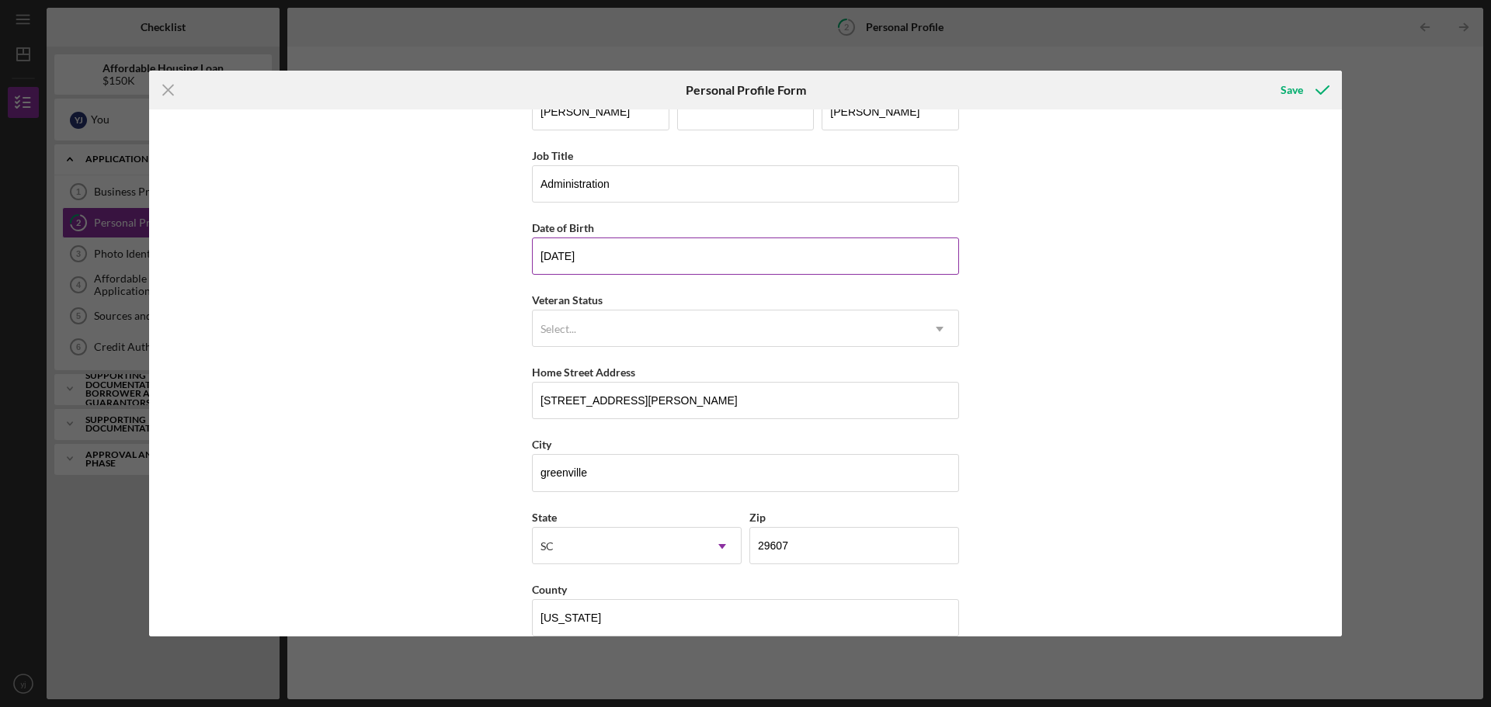
scroll to position [67, 0]
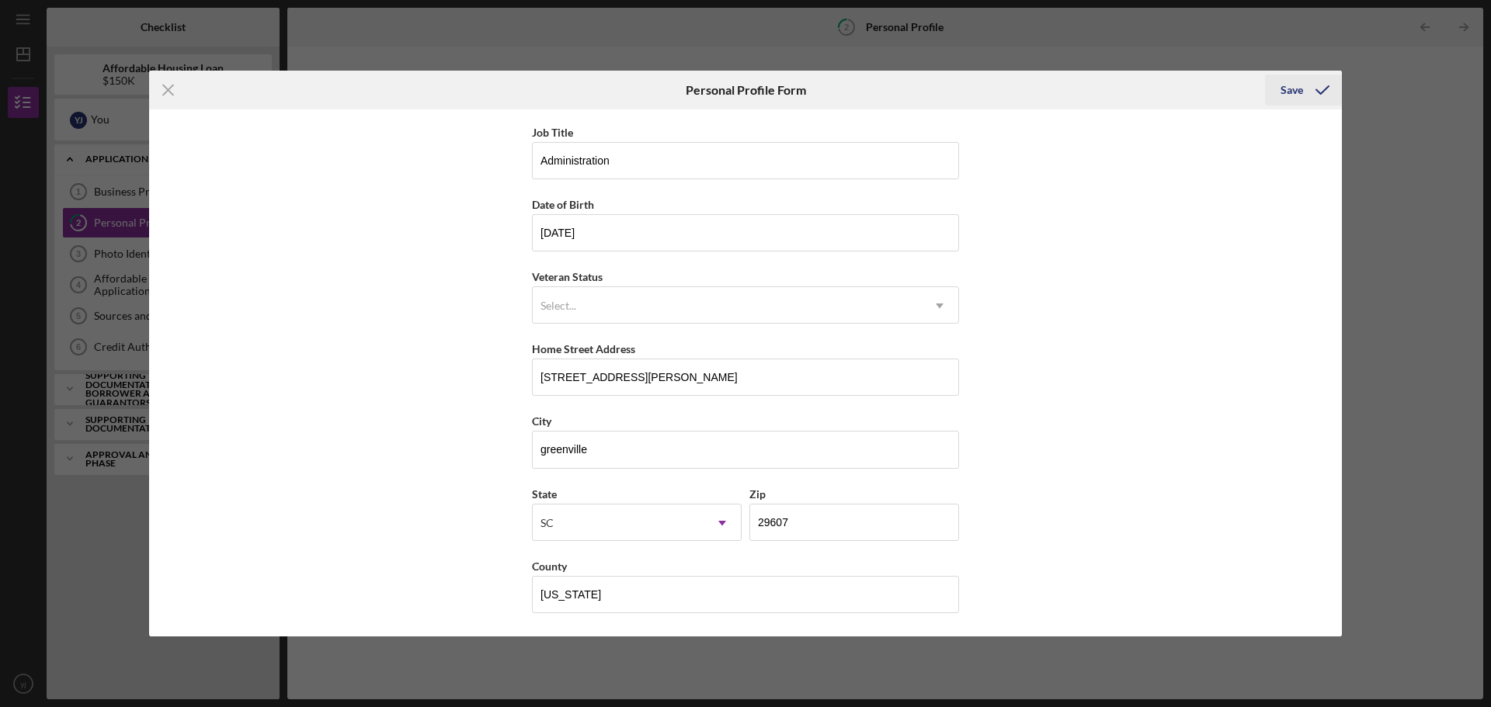
click at [1310, 86] on icon "submit" at bounding box center [1322, 90] width 39 height 39
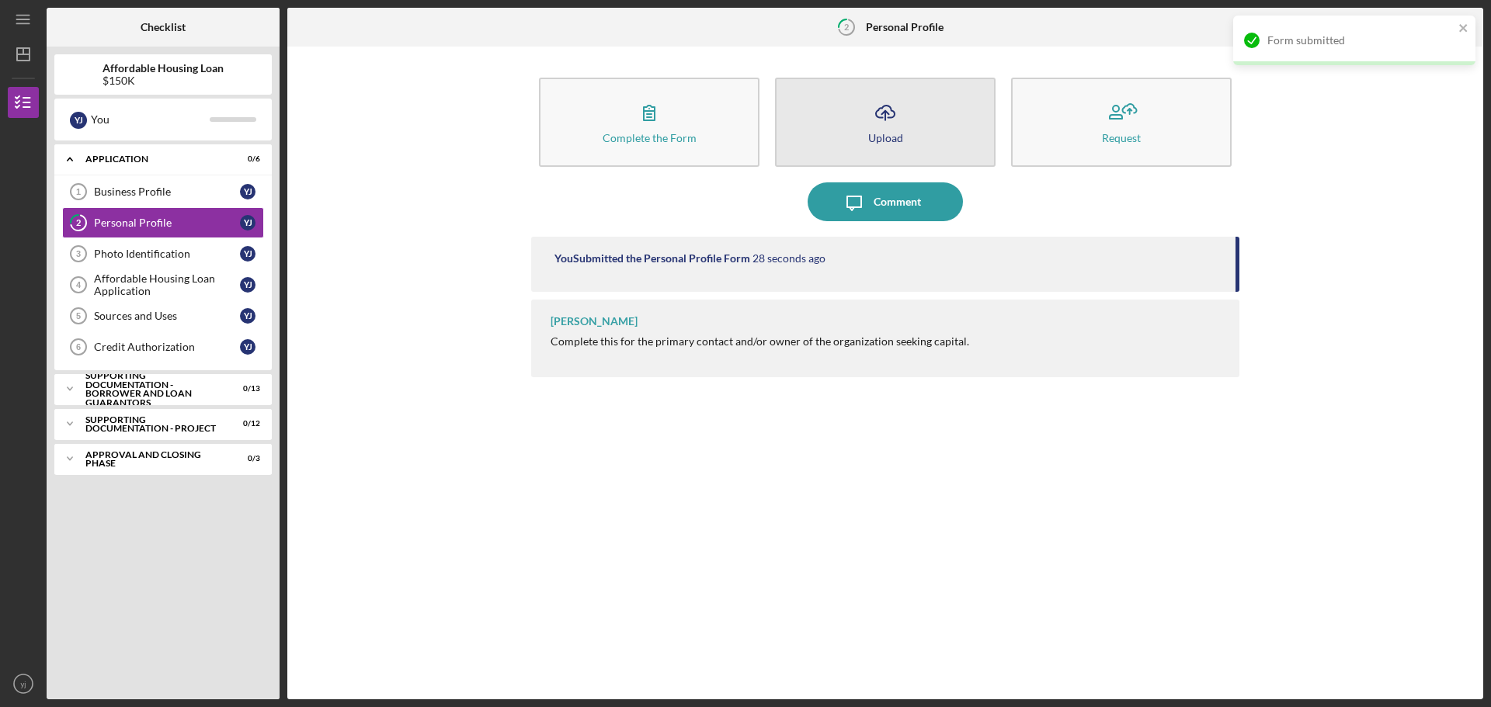
click at [926, 140] on button "Icon/Upload Upload" at bounding box center [885, 122] width 221 height 89
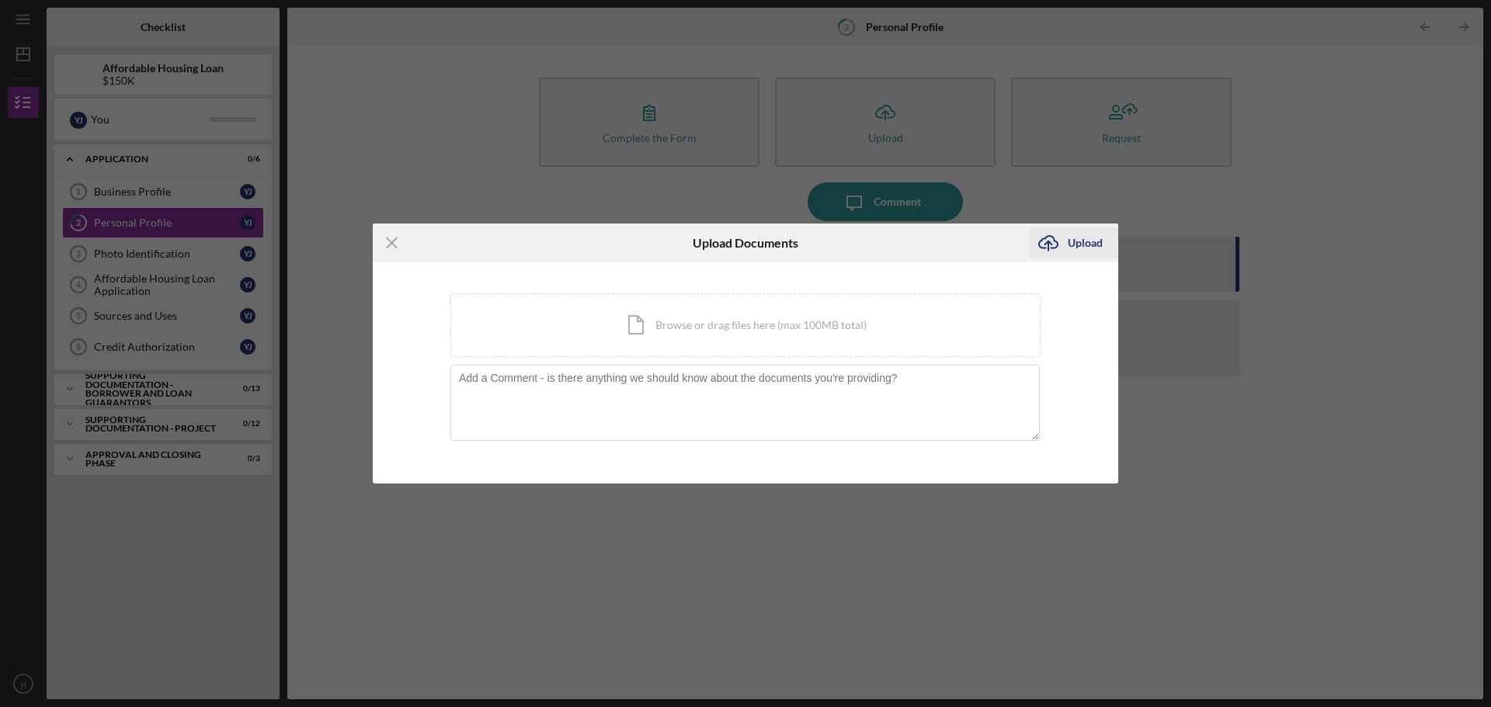
click at [1077, 239] on div "Upload" at bounding box center [1085, 243] width 35 height 31
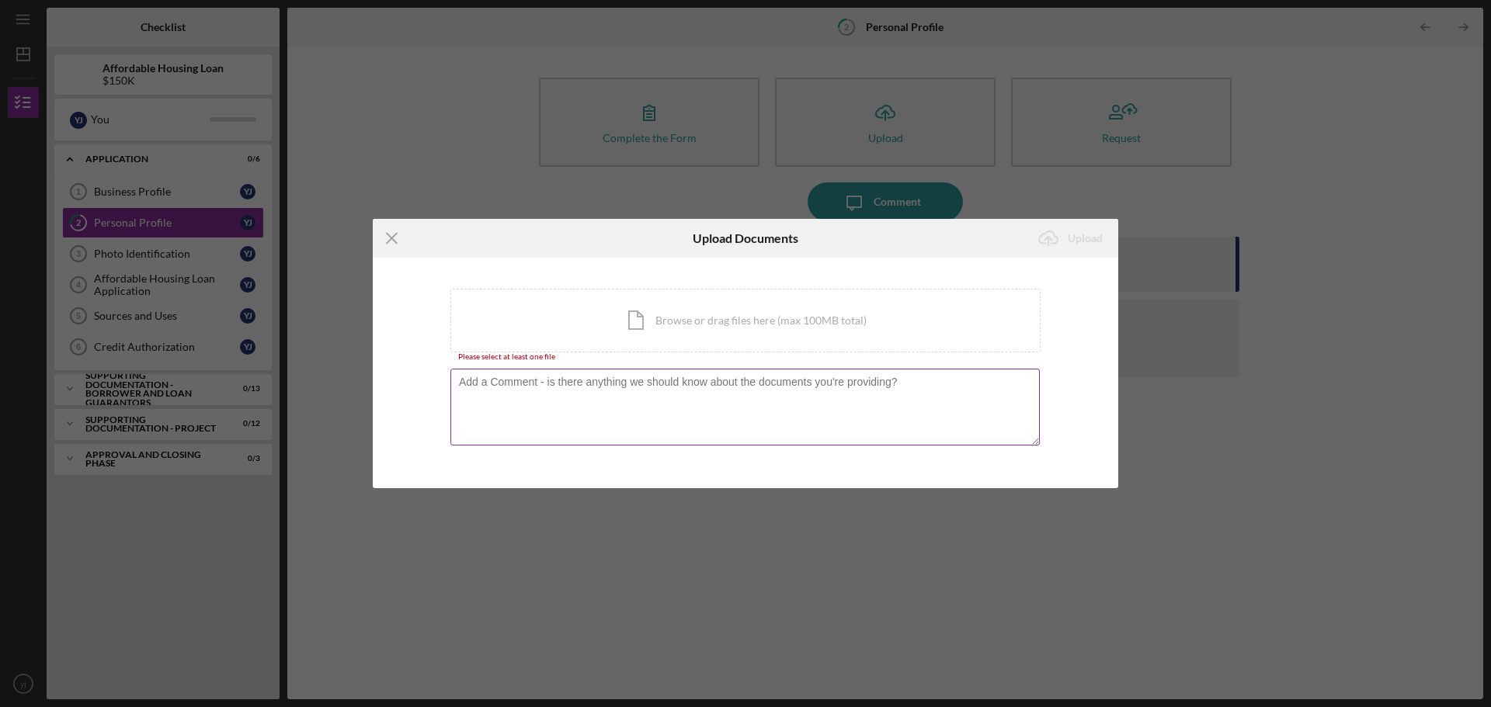
click at [636, 429] on textarea at bounding box center [744, 407] width 589 height 76
click at [391, 236] on icon "Icon/Menu Close" at bounding box center [392, 238] width 39 height 39
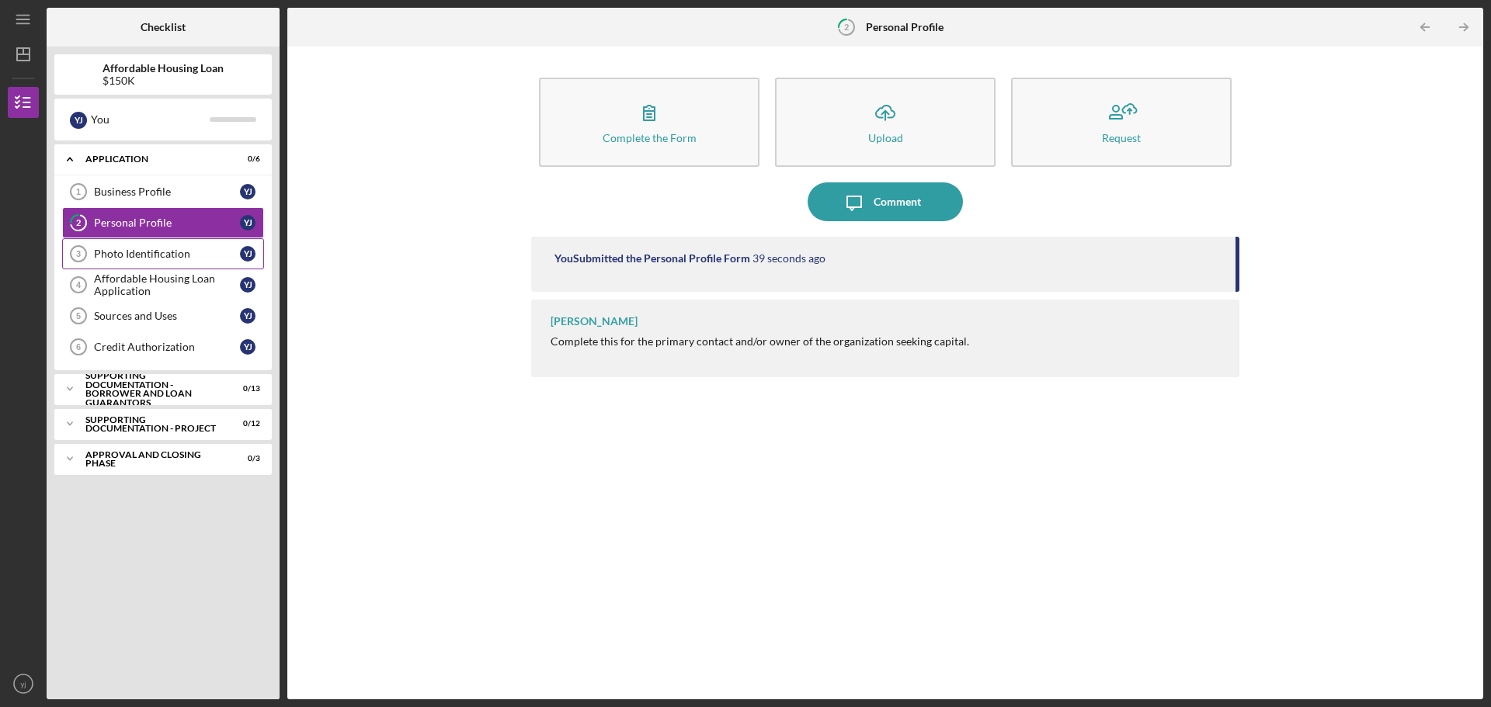
click at [119, 252] on div "Photo Identification" at bounding box center [167, 254] width 146 height 12
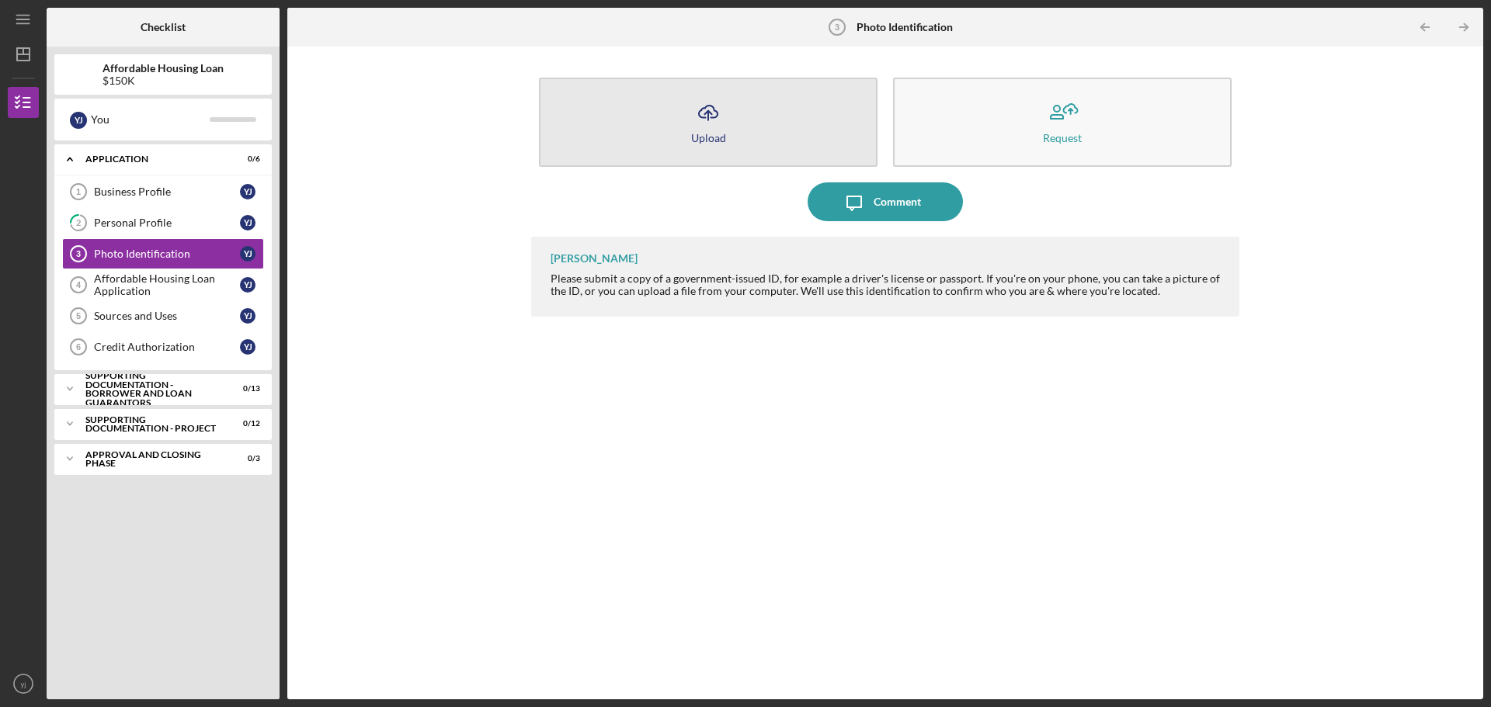
click at [723, 127] on icon "Icon/Upload" at bounding box center [708, 112] width 39 height 39
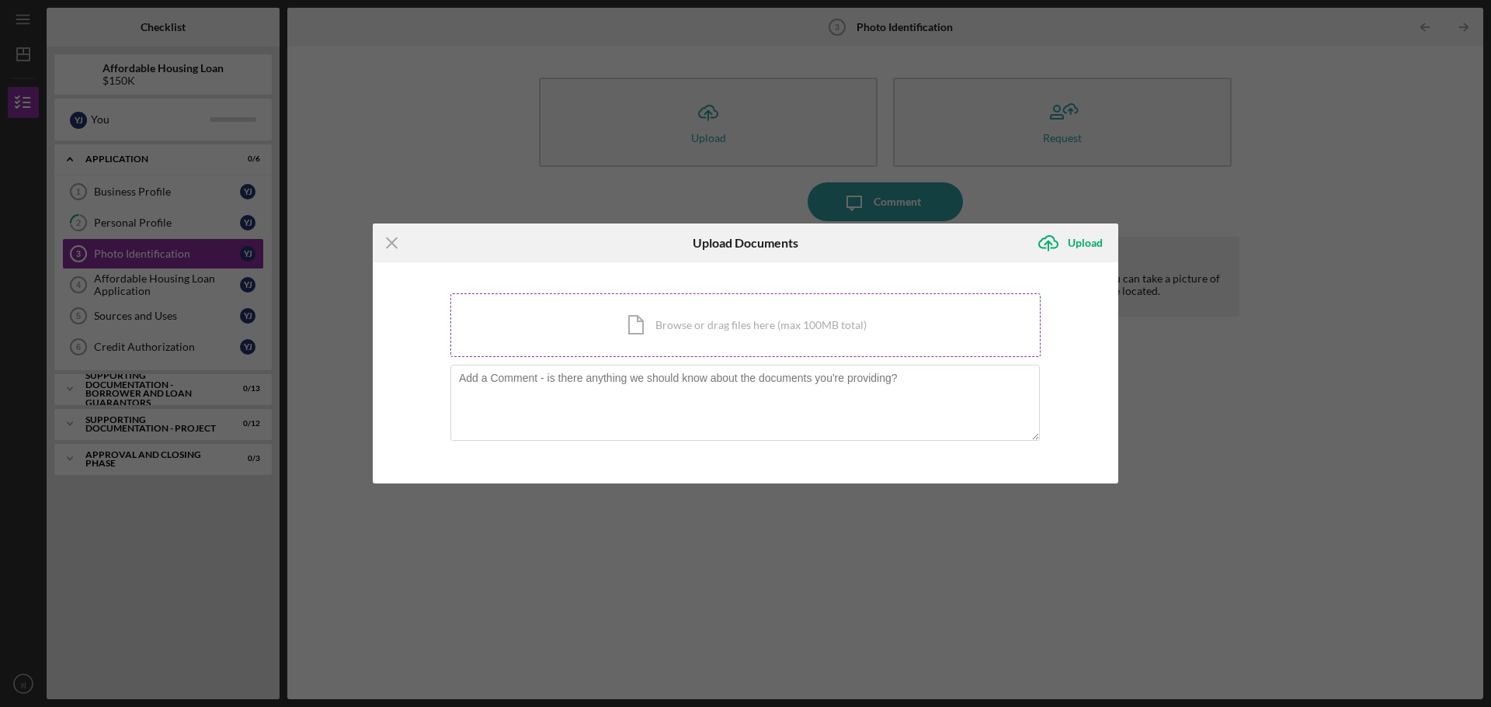
click at [679, 323] on div "Icon/Document Browse or drag files here (max 100MB total) Tap to choose files o…" at bounding box center [745, 325] width 590 height 64
click at [15, 292] on div "Icon/Menu Close Upload Documents Icon/Upload Upload You're uploading documents …" at bounding box center [745, 353] width 1491 height 707
click at [378, 251] on icon "Icon/Menu Close" at bounding box center [392, 243] width 39 height 39
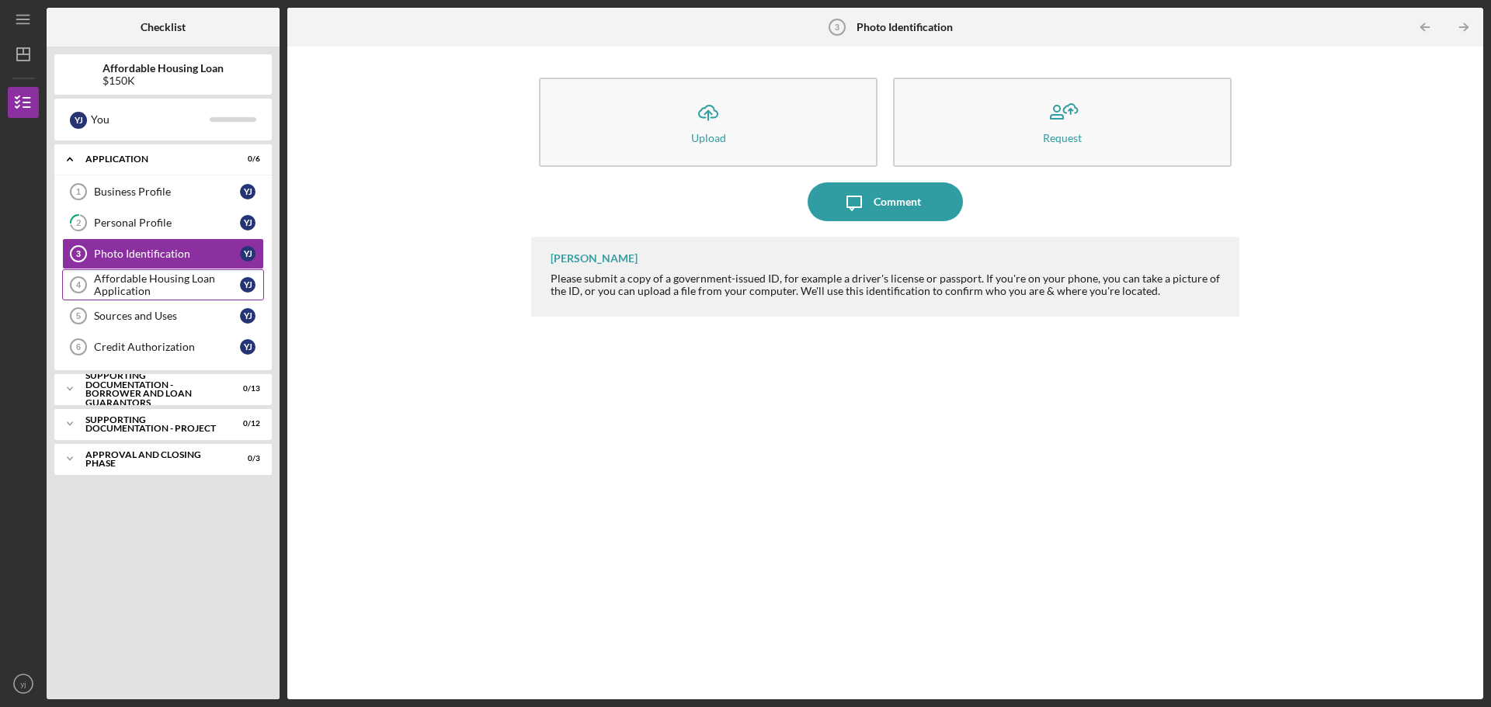
click at [152, 291] on div "Affordable Housing Loan Application" at bounding box center [167, 285] width 146 height 25
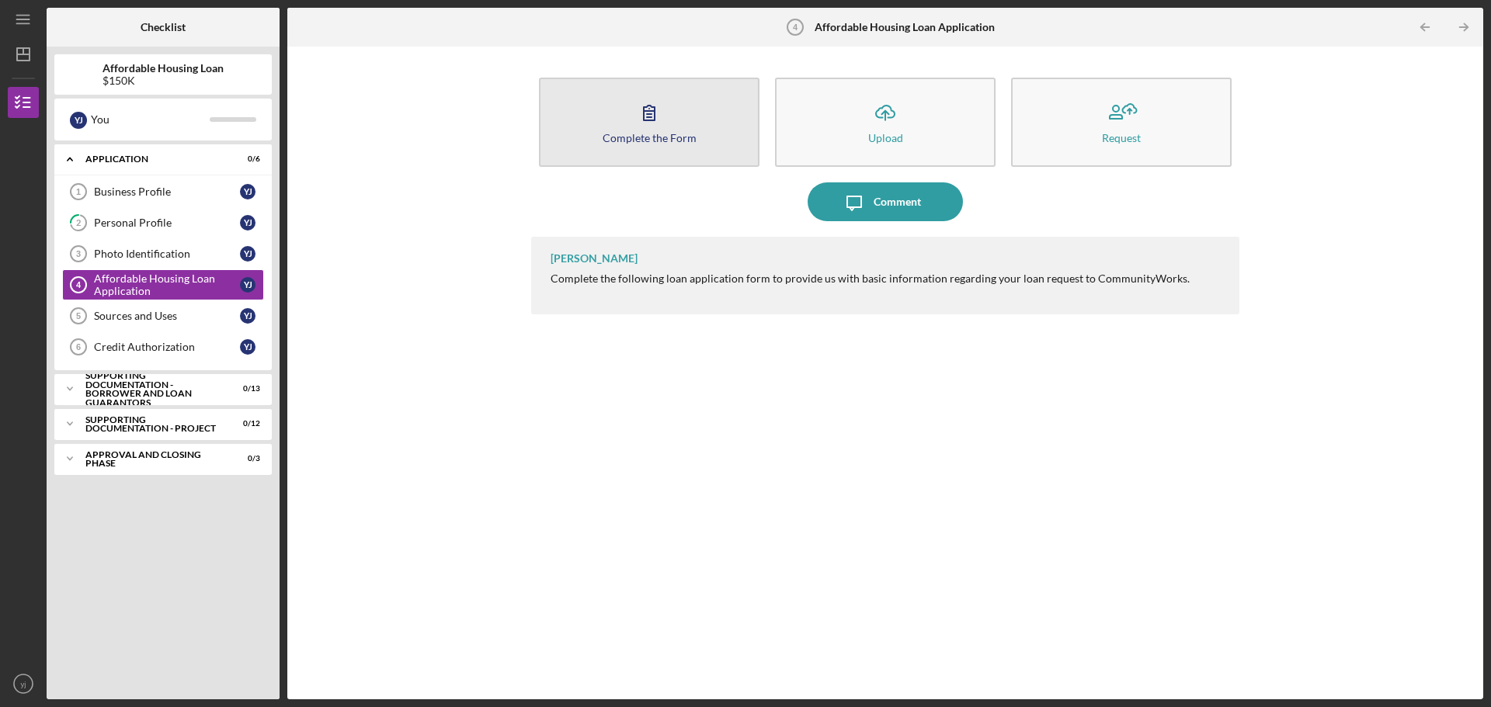
click at [696, 93] on button "Complete the Form Form" at bounding box center [649, 122] width 221 height 89
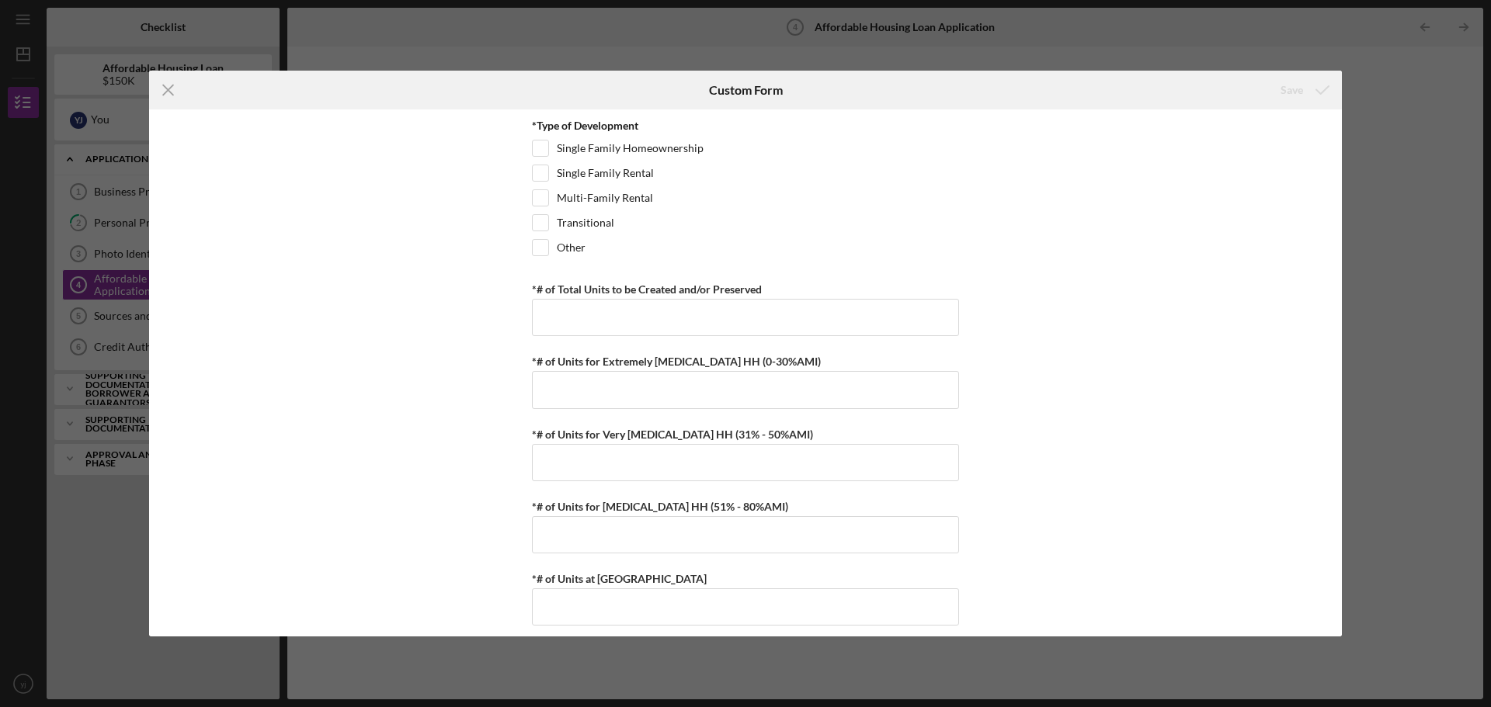
scroll to position [2795, 0]
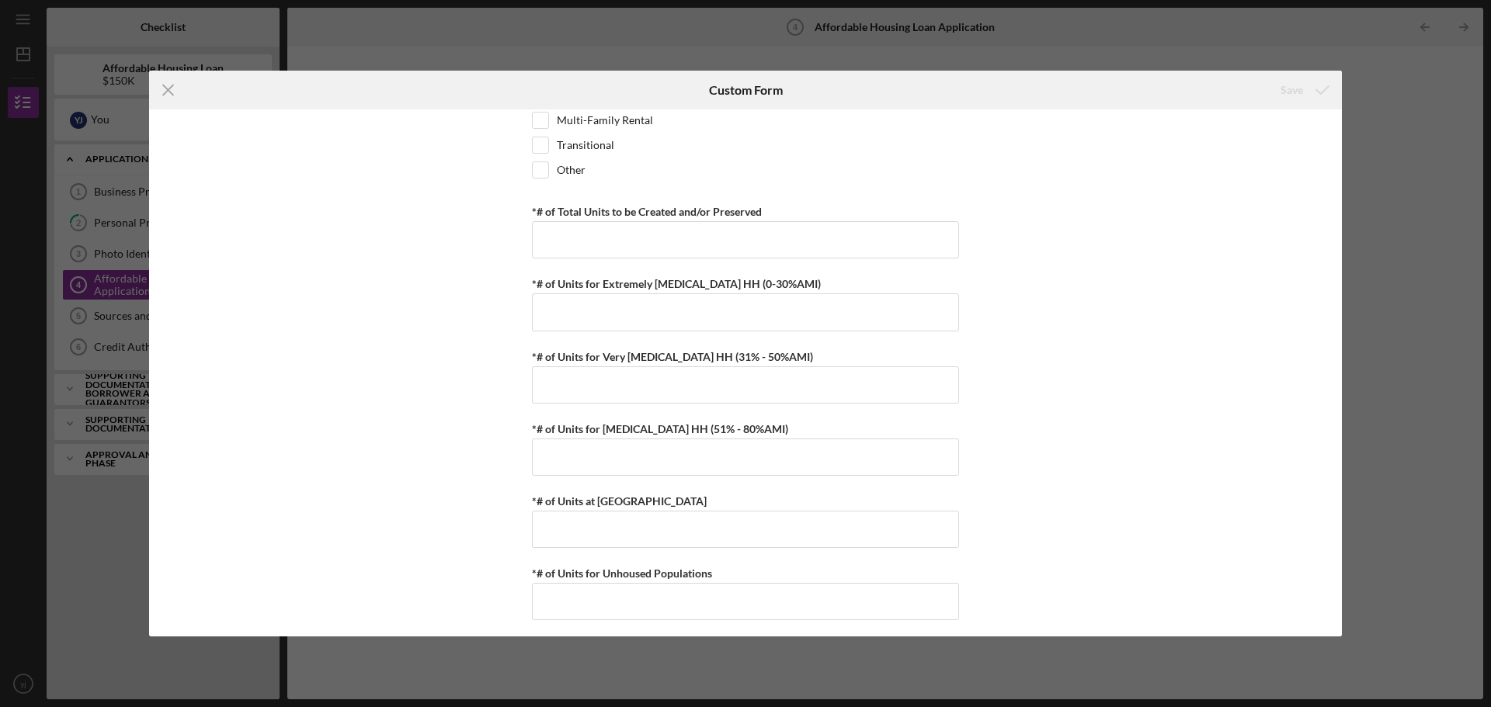
click at [649, 25] on div "Icon/Menu Close Custom Form Save Summary of Request *Type of Loan Predevelopmen…" at bounding box center [745, 353] width 1491 height 707
click at [170, 99] on icon "Icon/Menu Close" at bounding box center [168, 90] width 39 height 39
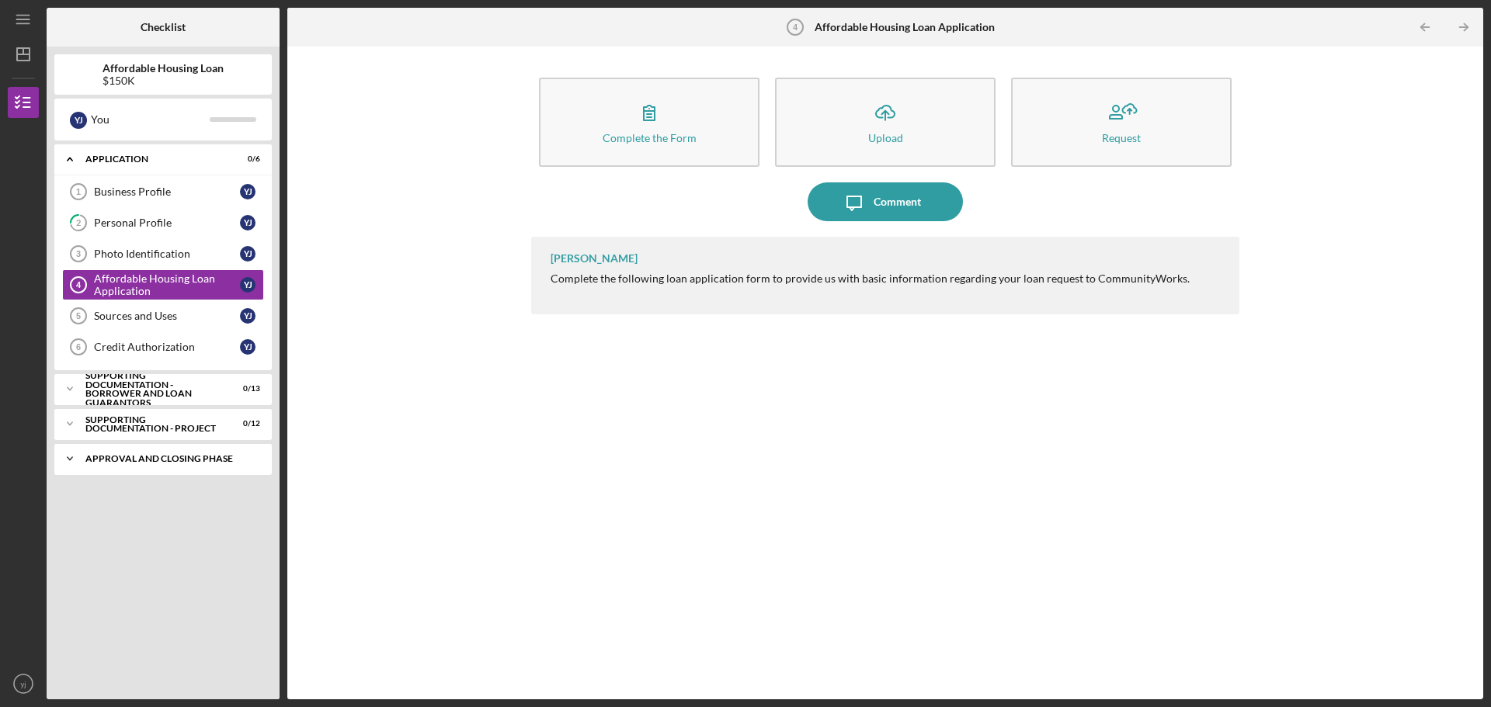
click at [162, 473] on div "Icon/Expander Approval and Closing Phase 0 / 3" at bounding box center [162, 458] width 217 height 31
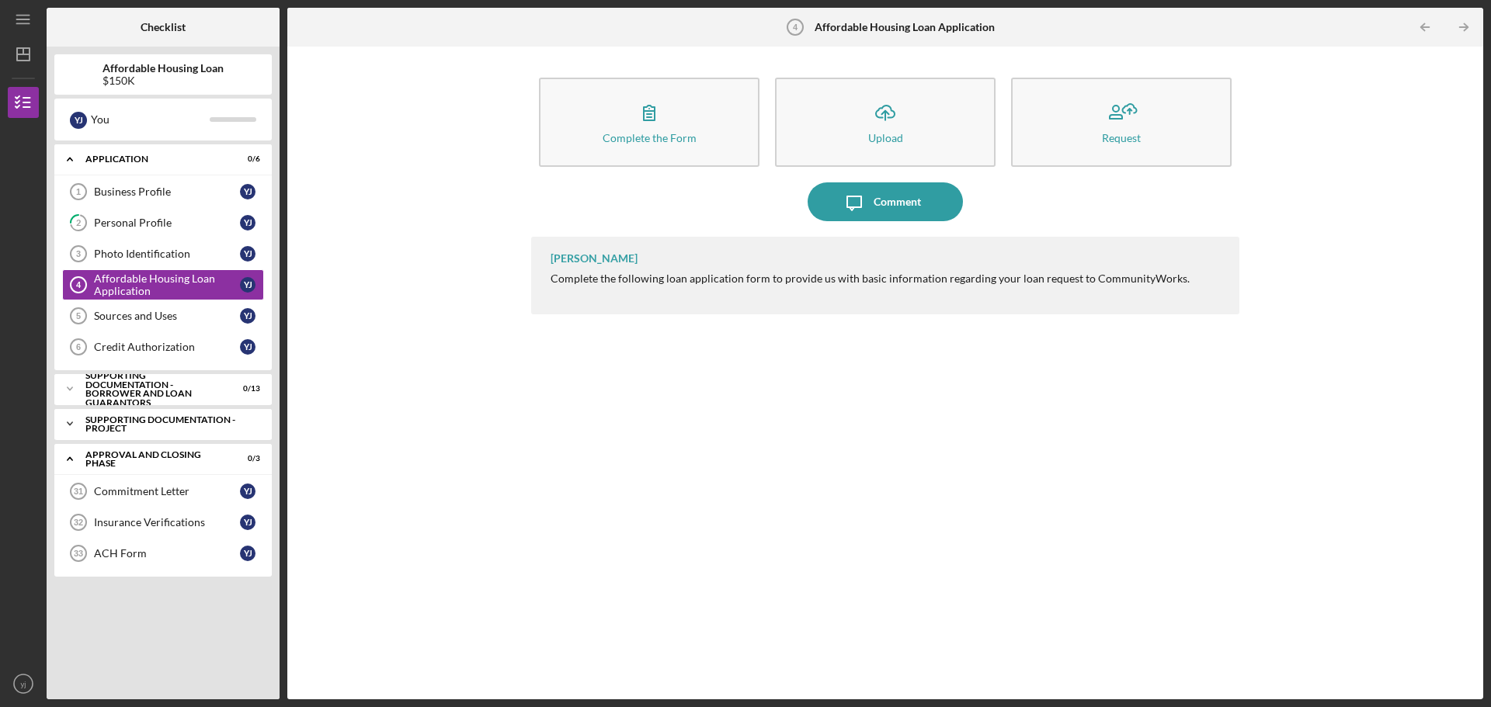
click at [151, 419] on div "Supporting Documentation - Project" at bounding box center [168, 424] width 167 height 18
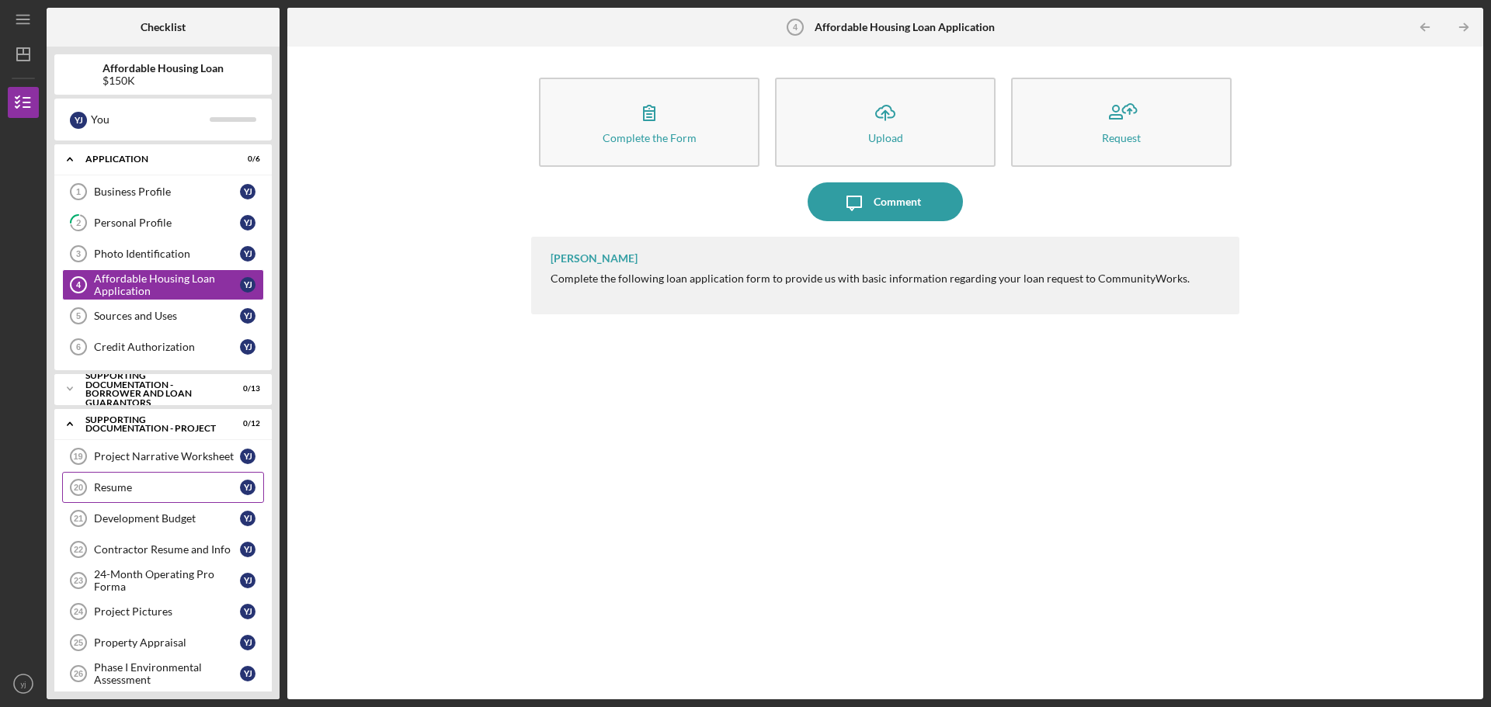
click at [145, 487] on div "Resume" at bounding box center [167, 487] width 146 height 12
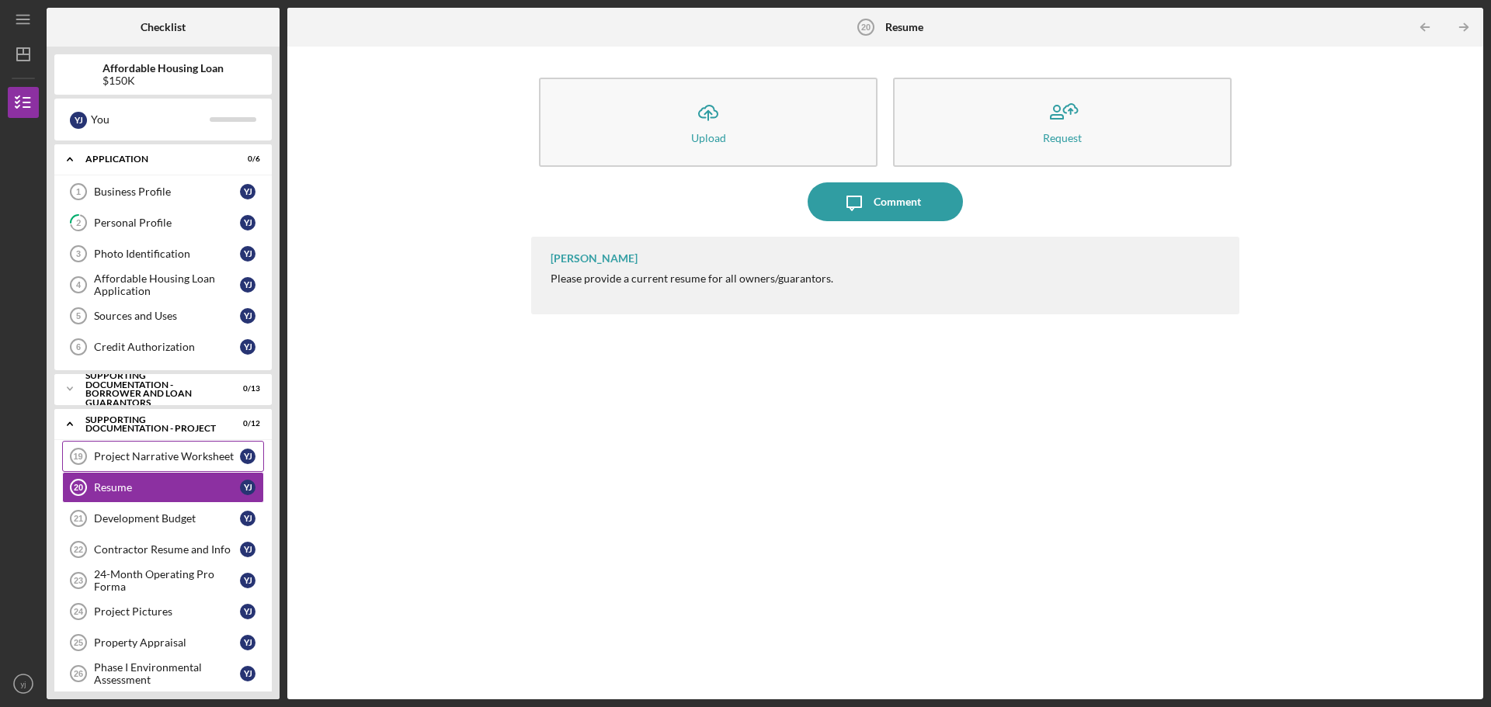
click at [148, 468] on link "Project Narrative Worksheet 19 Project Narrative Worksheet y j" at bounding box center [163, 456] width 202 height 31
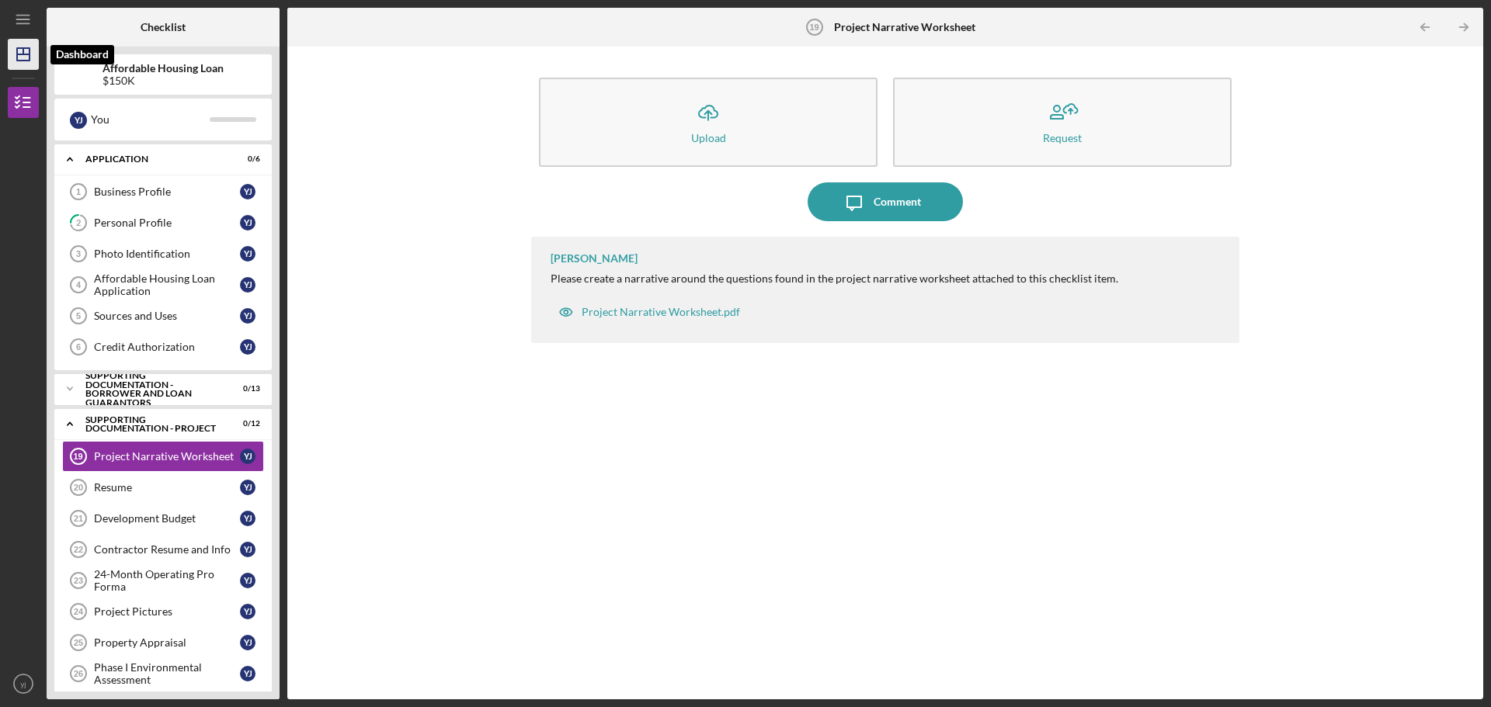
click at [22, 52] on icon "Icon/Dashboard" at bounding box center [23, 54] width 39 height 39
